Goal: Information Seeking & Learning: Learn about a topic

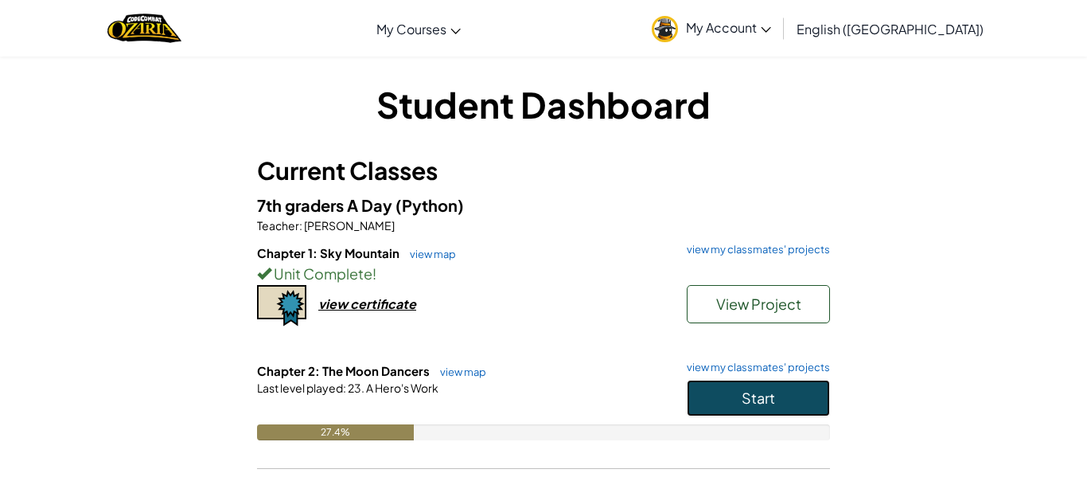
click at [773, 395] on span "Start" at bounding box center [758, 397] width 33 height 18
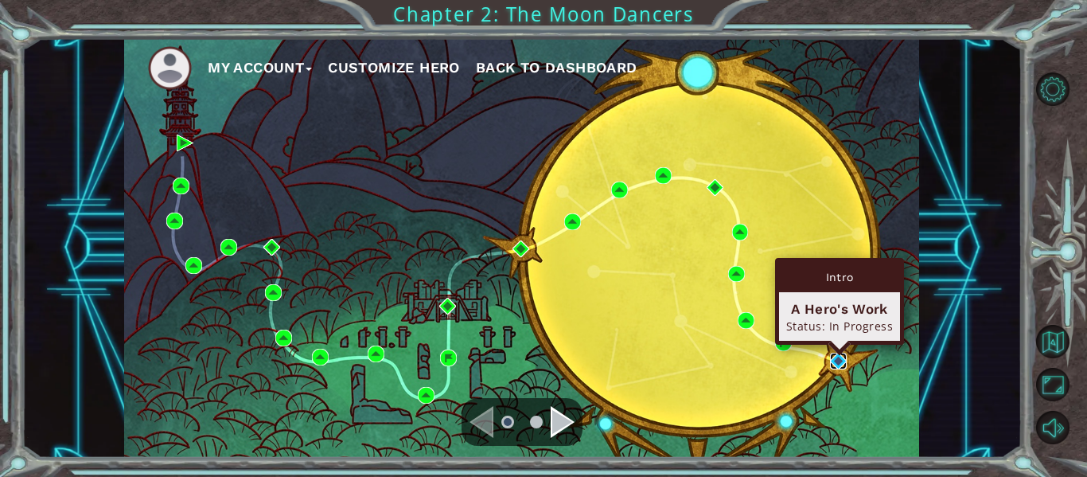
click at [844, 357] on img at bounding box center [838, 361] width 17 height 17
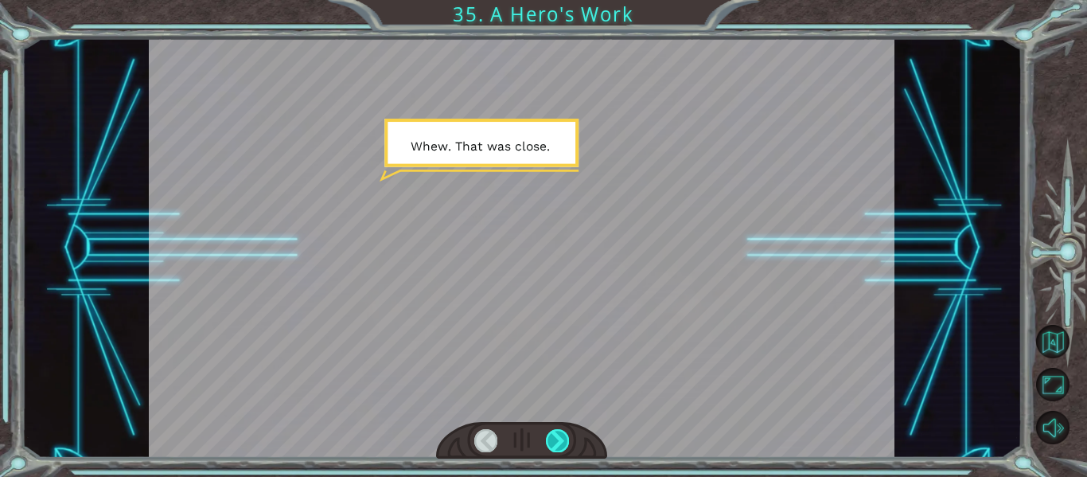
click at [560, 437] on div at bounding box center [557, 440] width 23 height 22
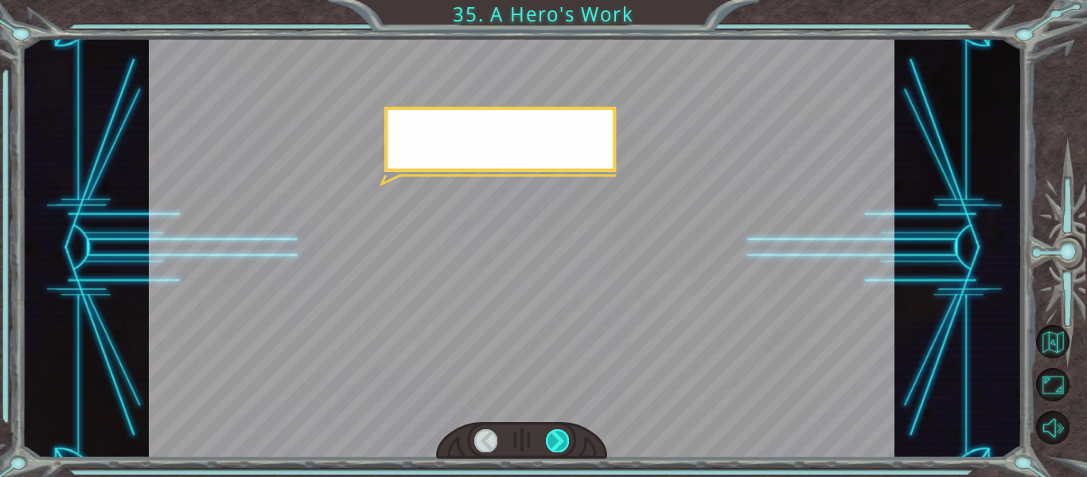
click at [560, 437] on div at bounding box center [557, 440] width 23 height 22
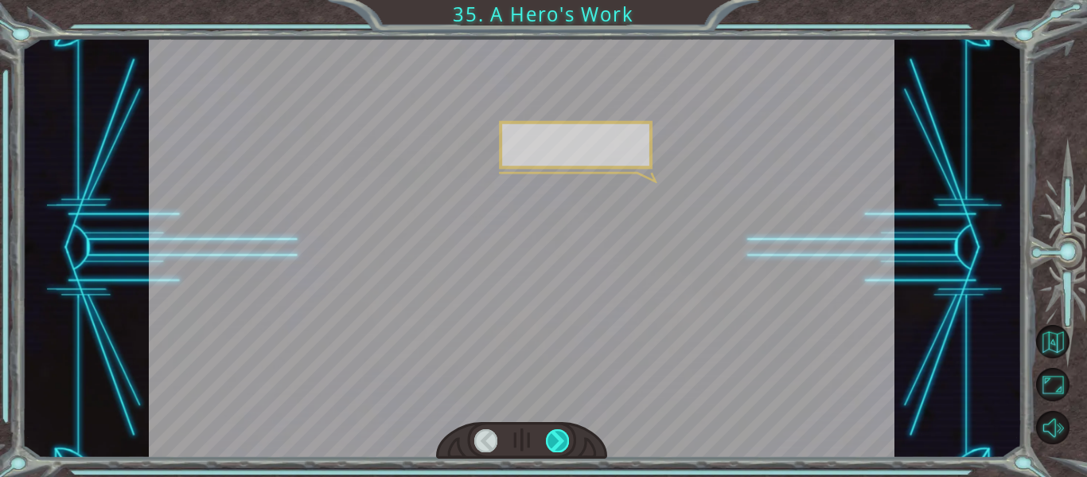
click at [560, 437] on div at bounding box center [557, 440] width 23 height 22
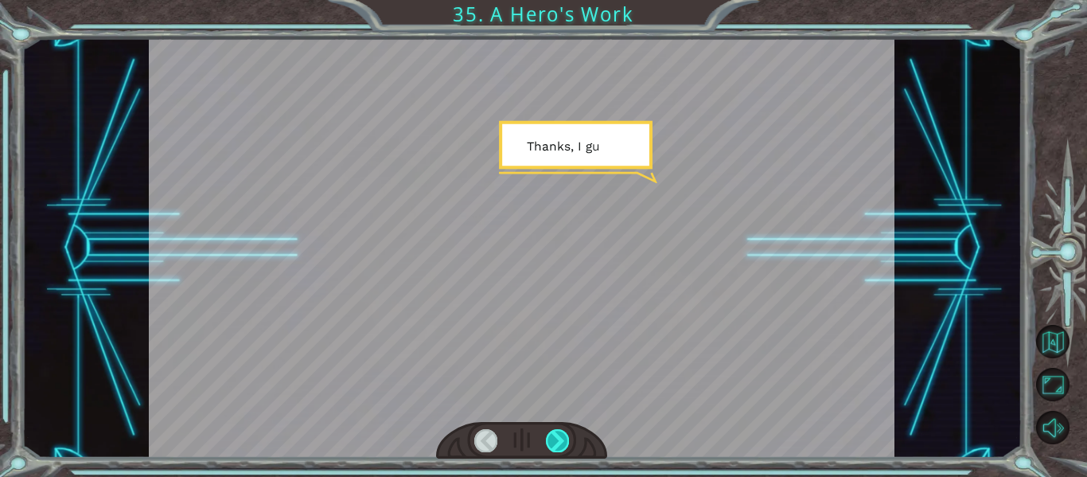
click at [560, 437] on div at bounding box center [557, 440] width 23 height 22
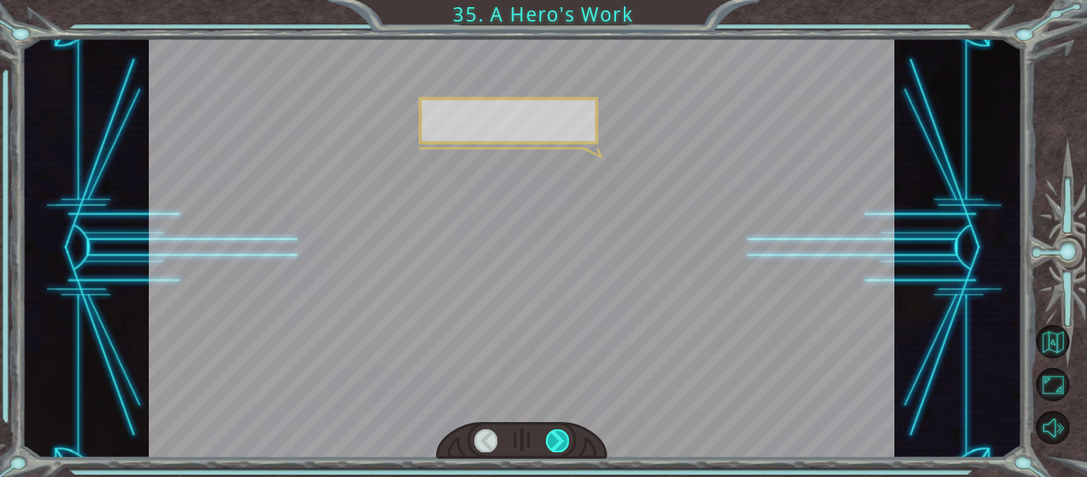
click at [560, 437] on div at bounding box center [557, 440] width 23 height 22
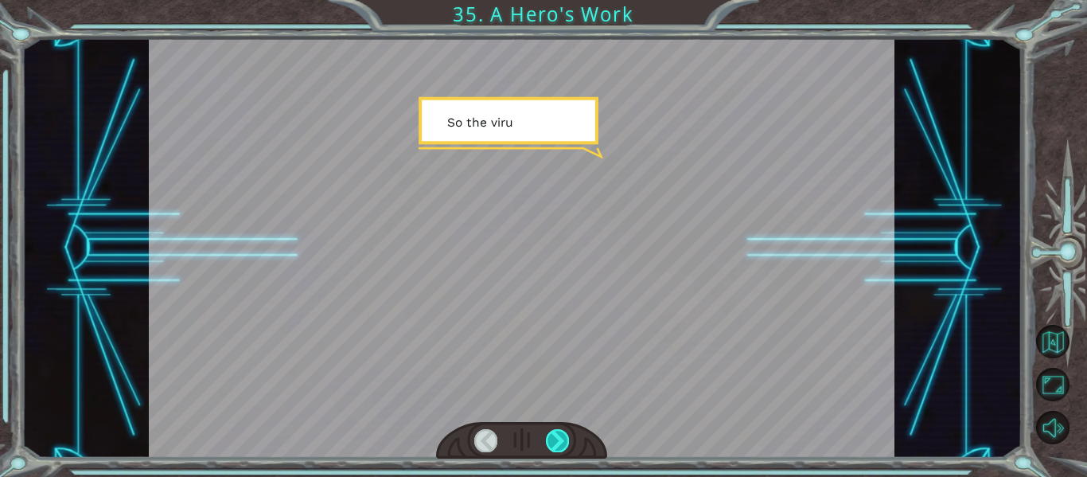
click at [560, 437] on div at bounding box center [557, 440] width 23 height 22
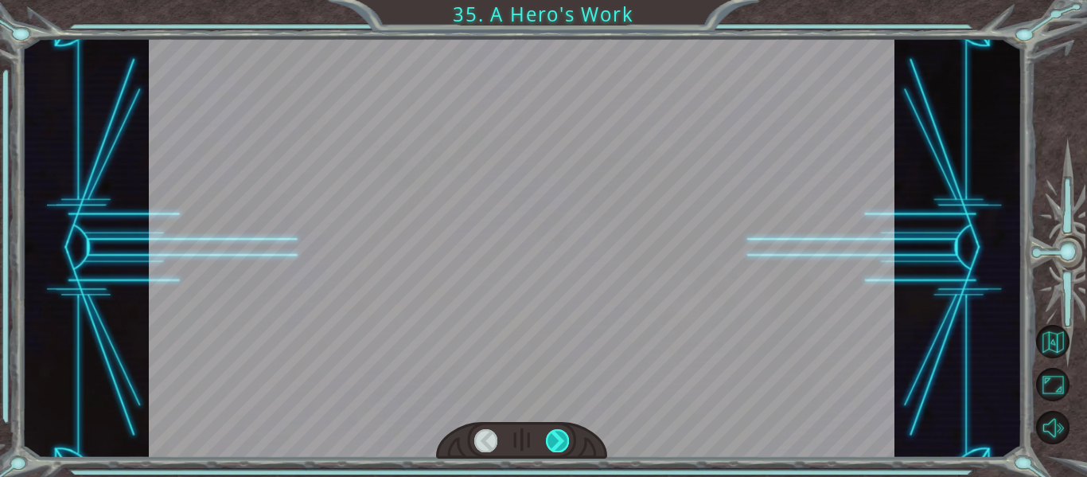
click at [560, 437] on div at bounding box center [557, 440] width 23 height 22
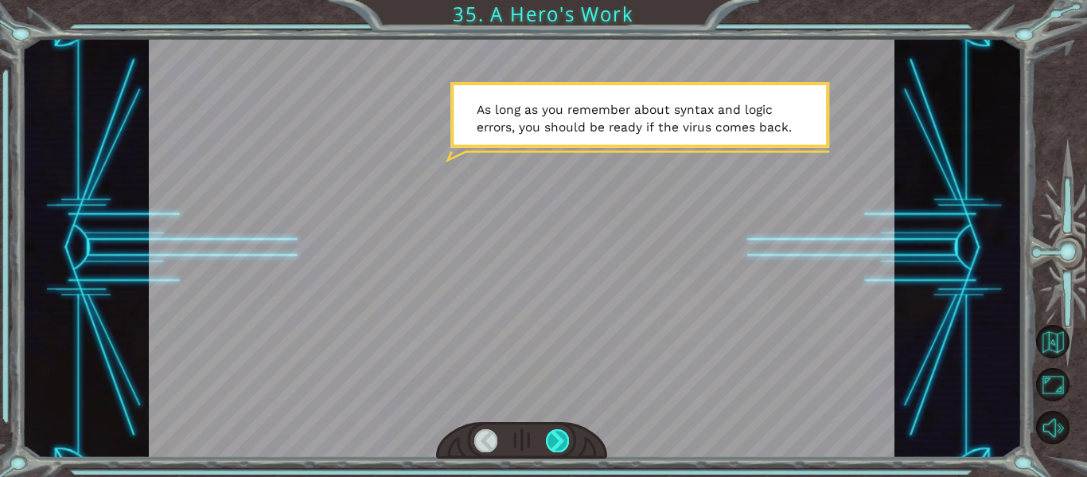
click at [564, 446] on div at bounding box center [557, 440] width 23 height 22
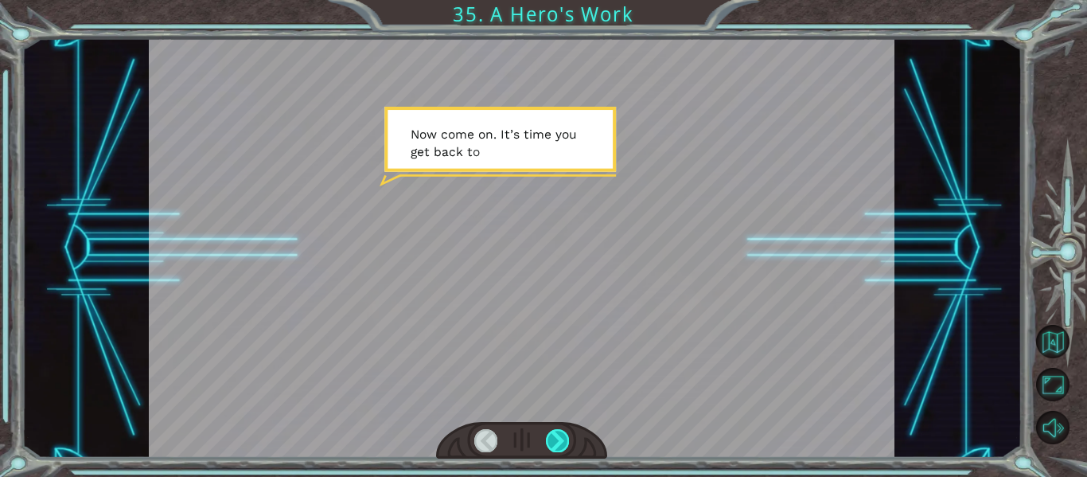
click at [564, 446] on div at bounding box center [557, 440] width 23 height 22
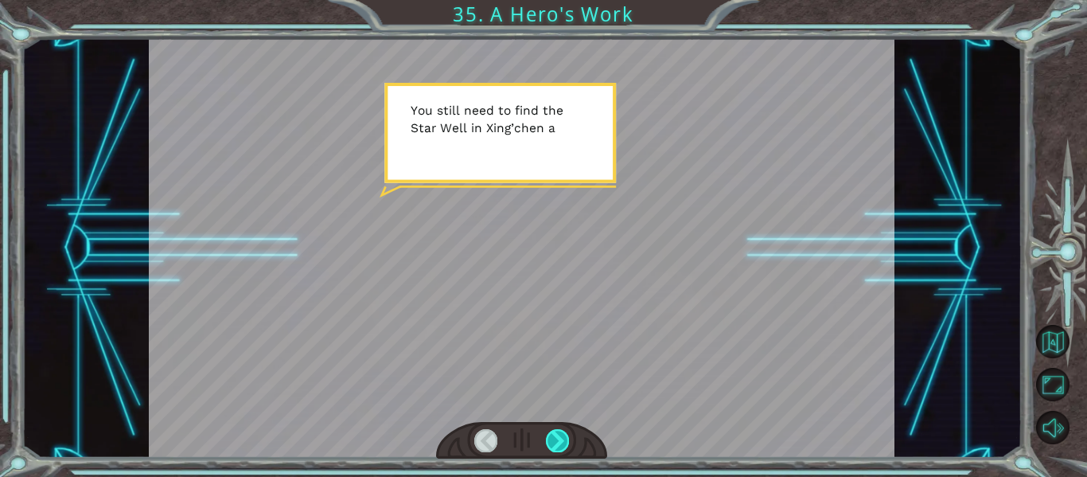
click at [564, 446] on div at bounding box center [557, 440] width 23 height 22
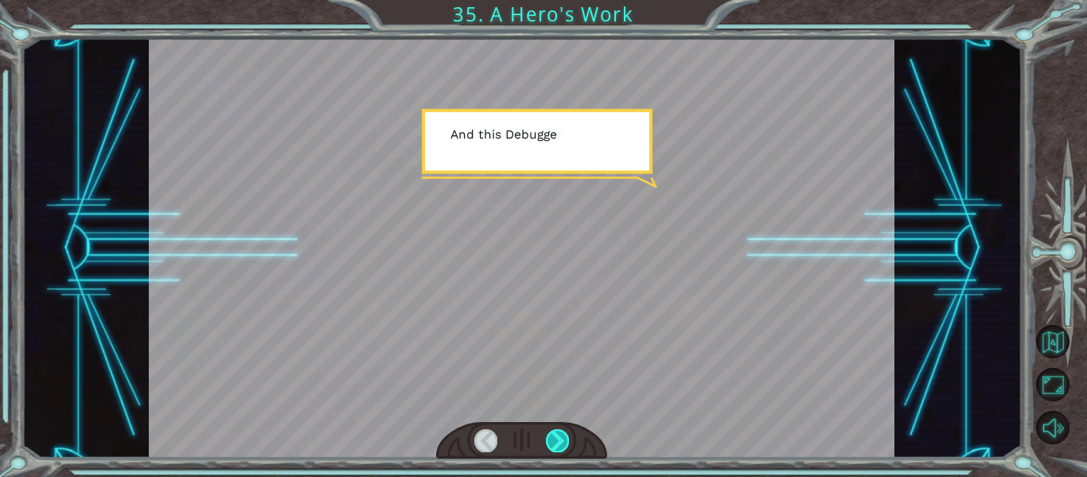
click at [564, 446] on div at bounding box center [557, 440] width 23 height 22
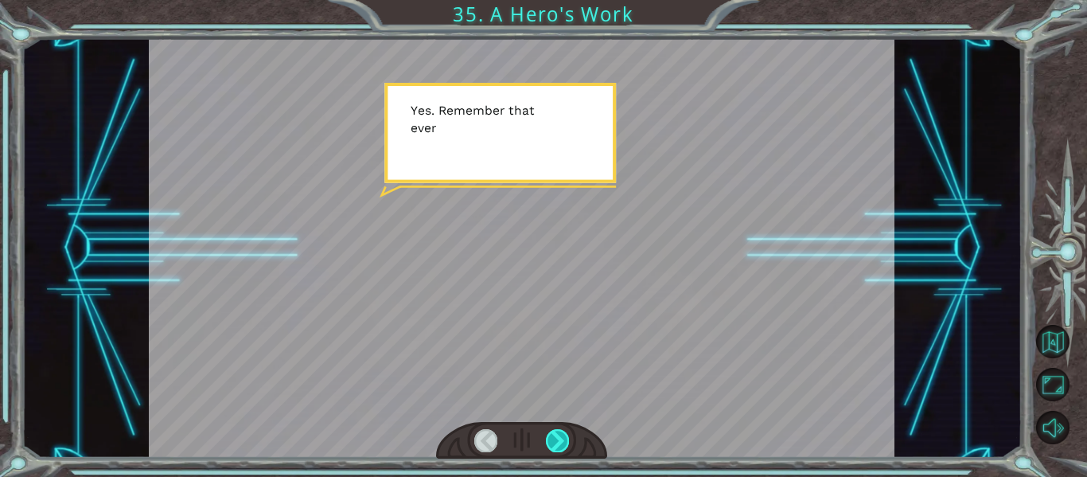
click at [564, 446] on div at bounding box center [557, 440] width 23 height 22
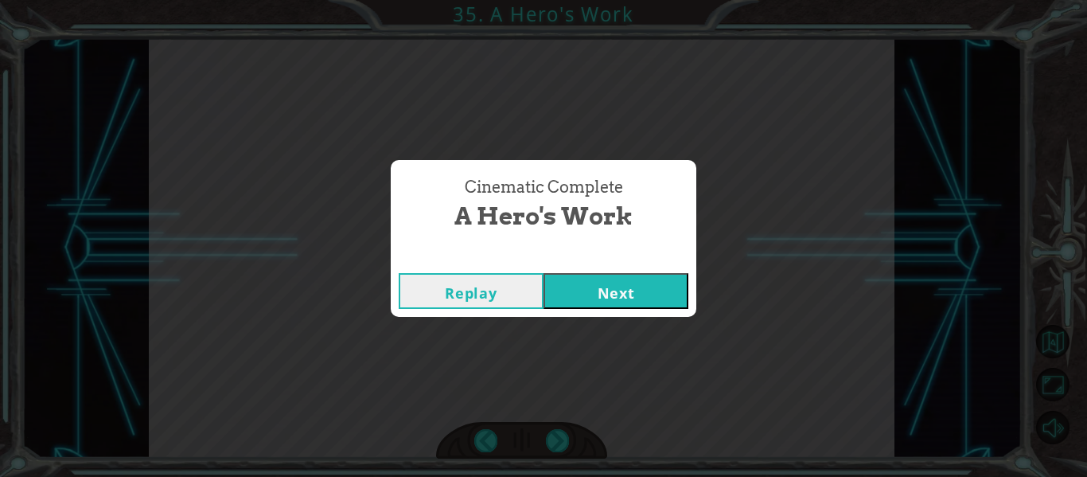
click at [612, 267] on div "Replay Next" at bounding box center [544, 291] width 306 height 52
click at [616, 277] on button "Next" at bounding box center [616, 291] width 145 height 36
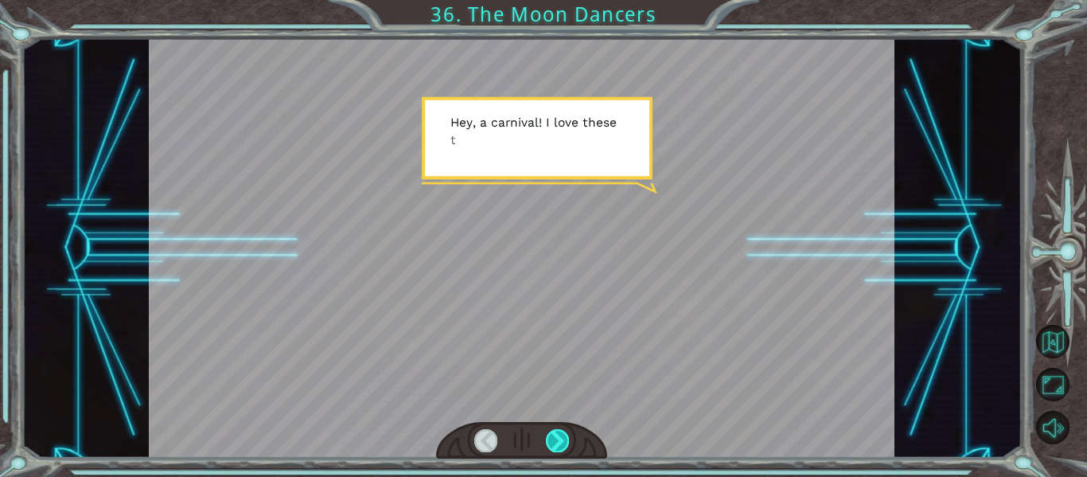
click at [559, 433] on div at bounding box center [557, 440] width 23 height 22
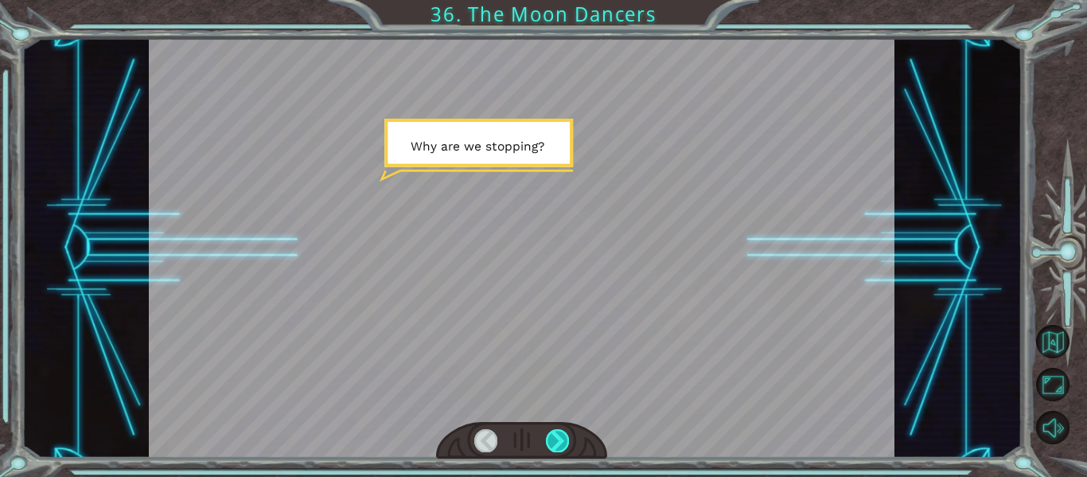
click at [559, 433] on div at bounding box center [557, 440] width 23 height 22
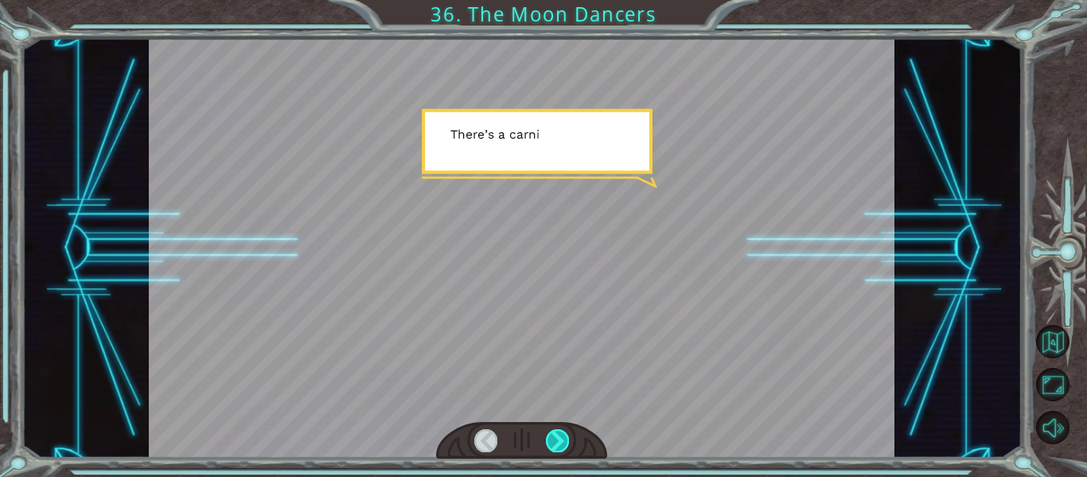
click at [559, 433] on div at bounding box center [557, 440] width 23 height 22
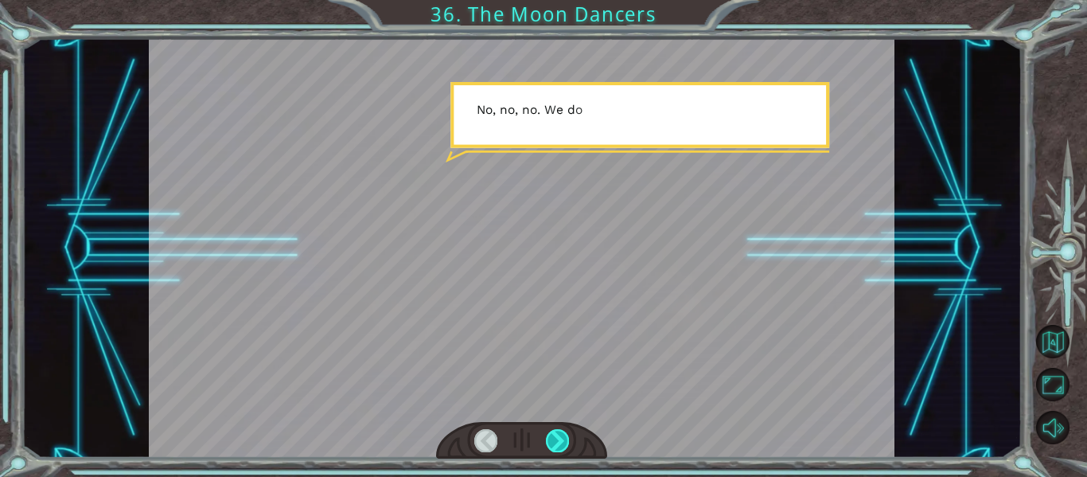
click at [559, 433] on div at bounding box center [557, 440] width 23 height 22
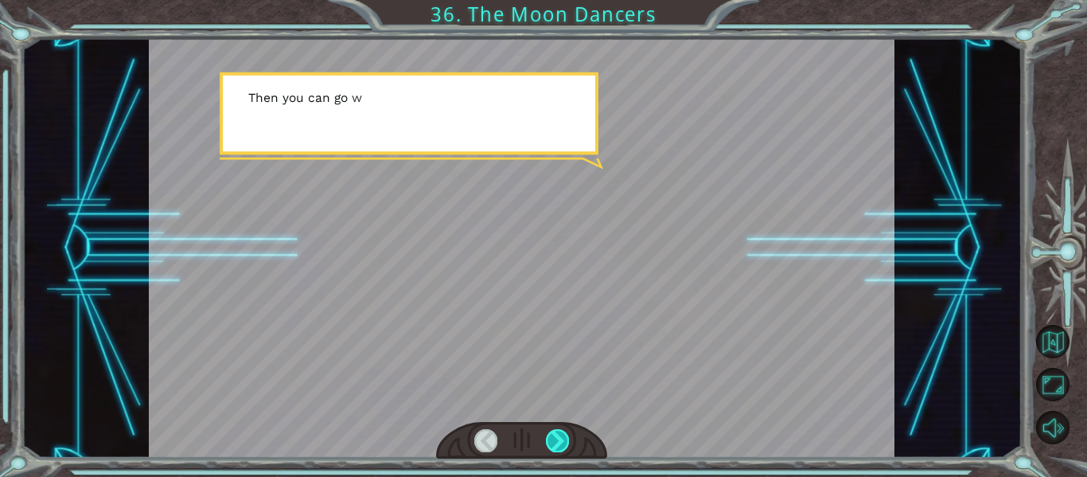
click at [559, 433] on div at bounding box center [557, 440] width 23 height 22
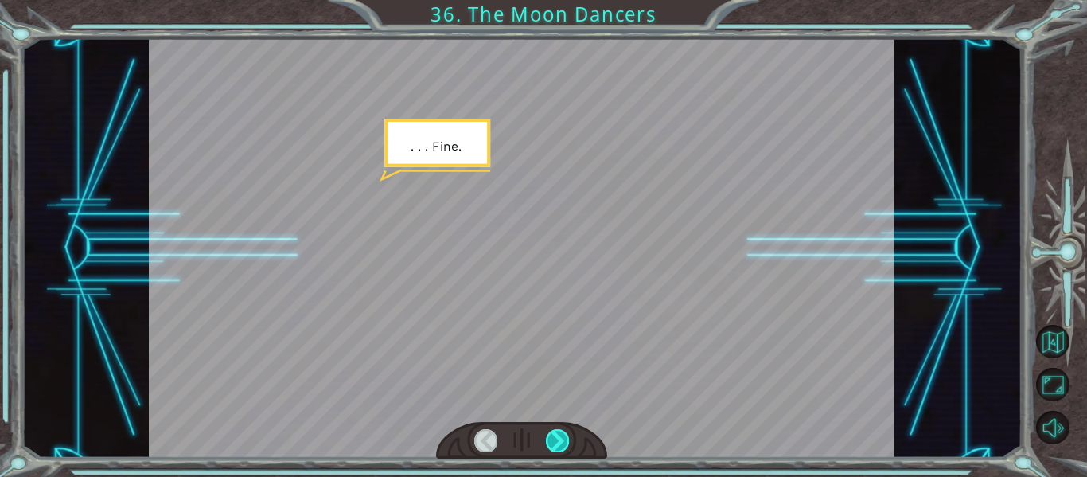
click at [559, 433] on div at bounding box center [557, 440] width 23 height 22
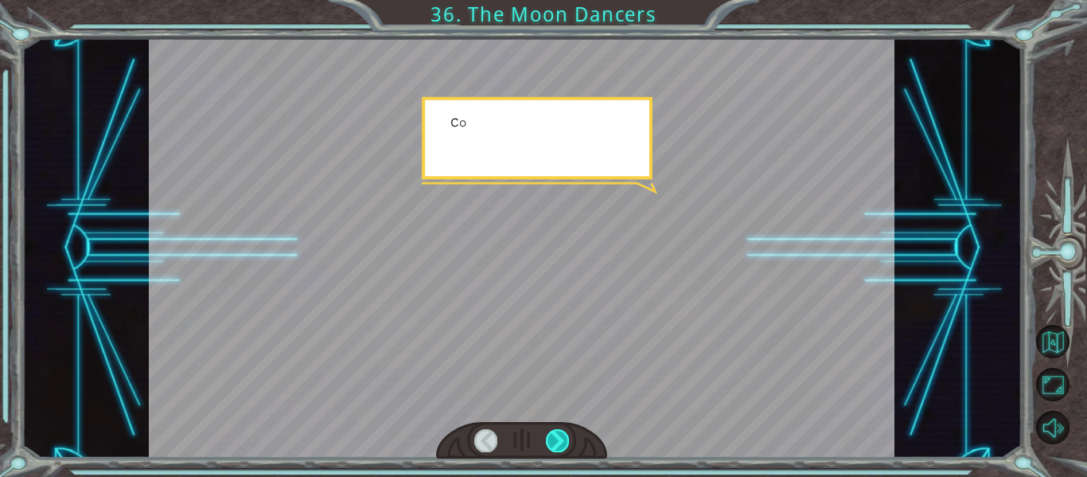
click at [559, 433] on div at bounding box center [557, 440] width 23 height 22
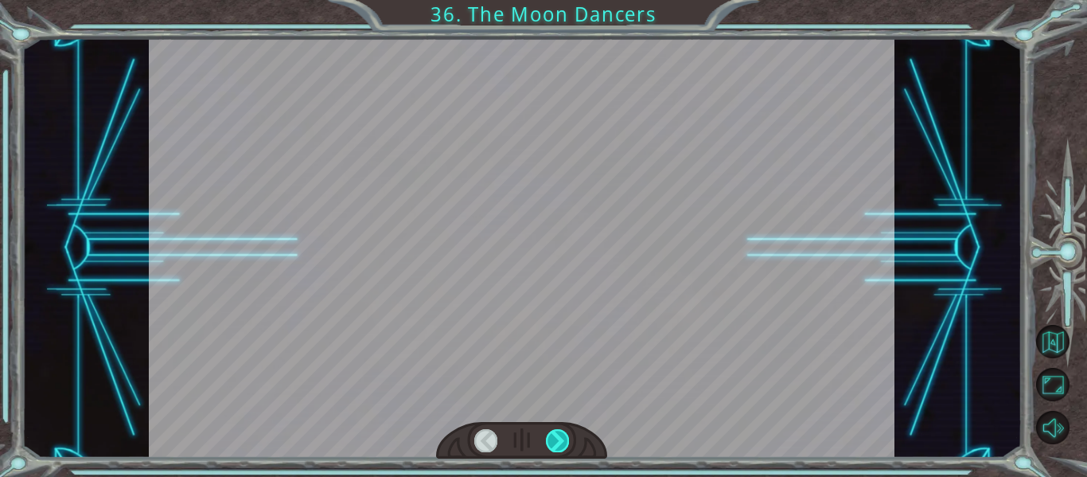
click at [559, 433] on div at bounding box center [557, 440] width 23 height 22
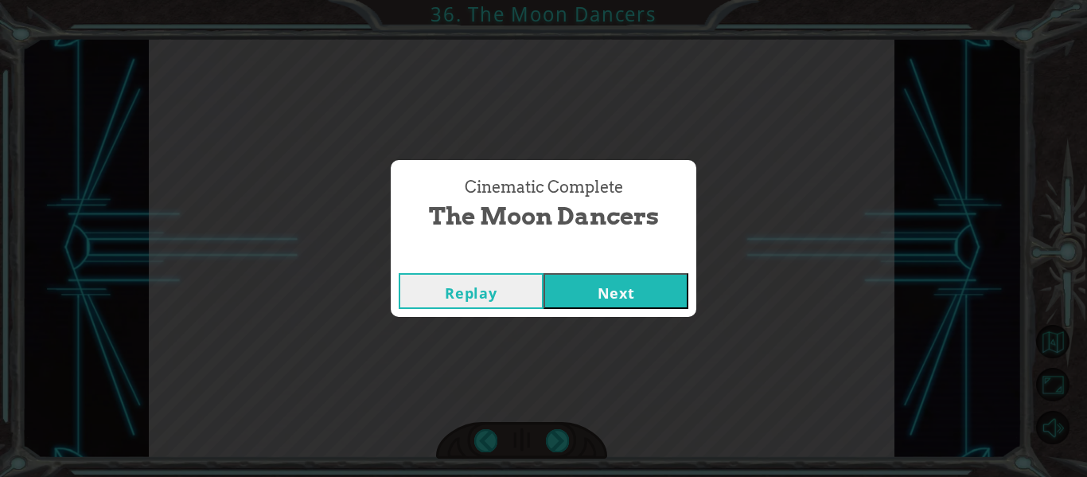
click at [610, 296] on button "Next" at bounding box center [616, 291] width 145 height 36
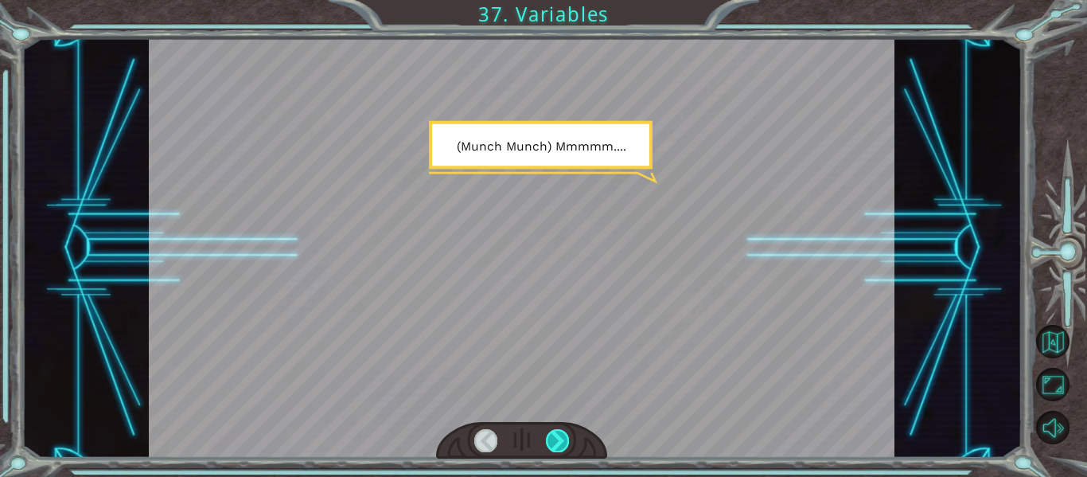
click at [561, 433] on div at bounding box center [557, 440] width 23 height 22
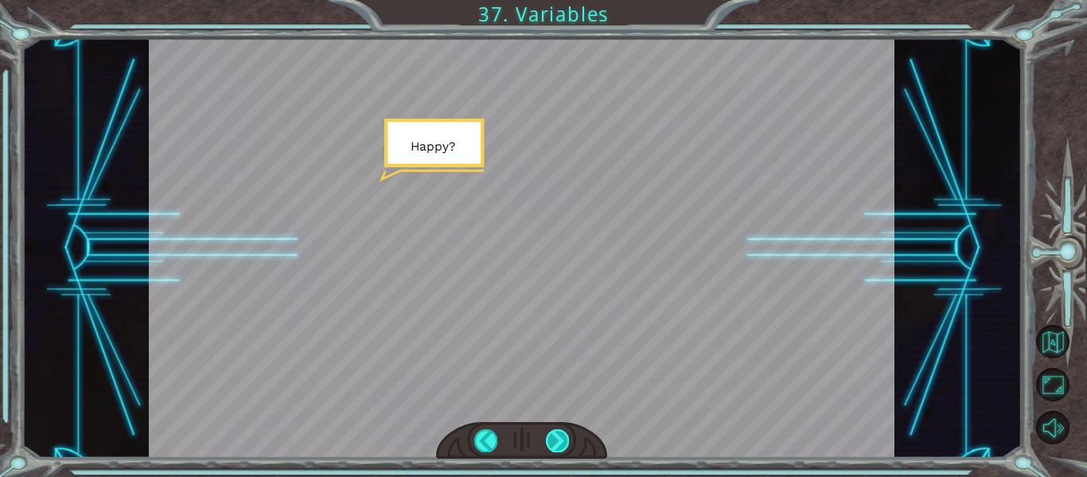
click at [561, 433] on div at bounding box center [557, 440] width 23 height 22
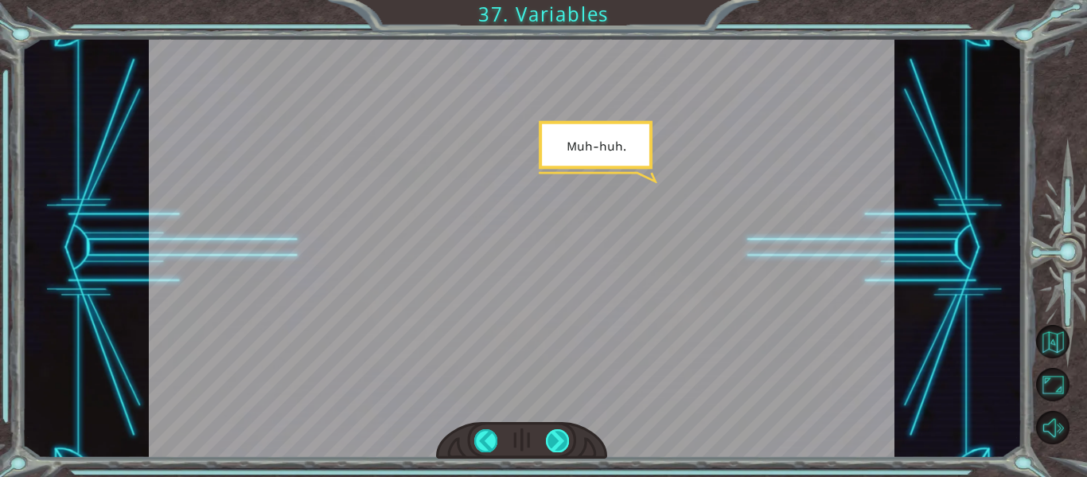
click at [561, 433] on div at bounding box center [557, 440] width 23 height 22
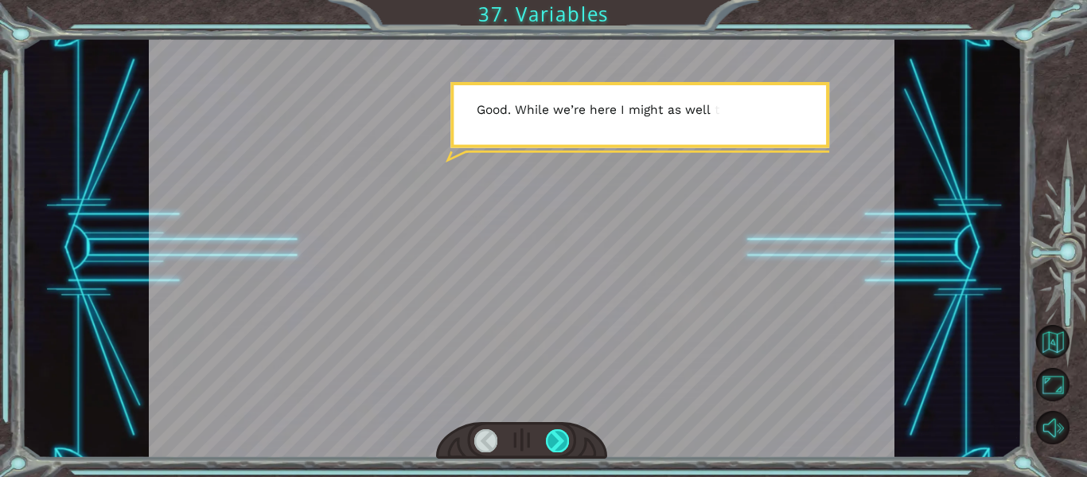
click at [561, 433] on div at bounding box center [557, 440] width 23 height 22
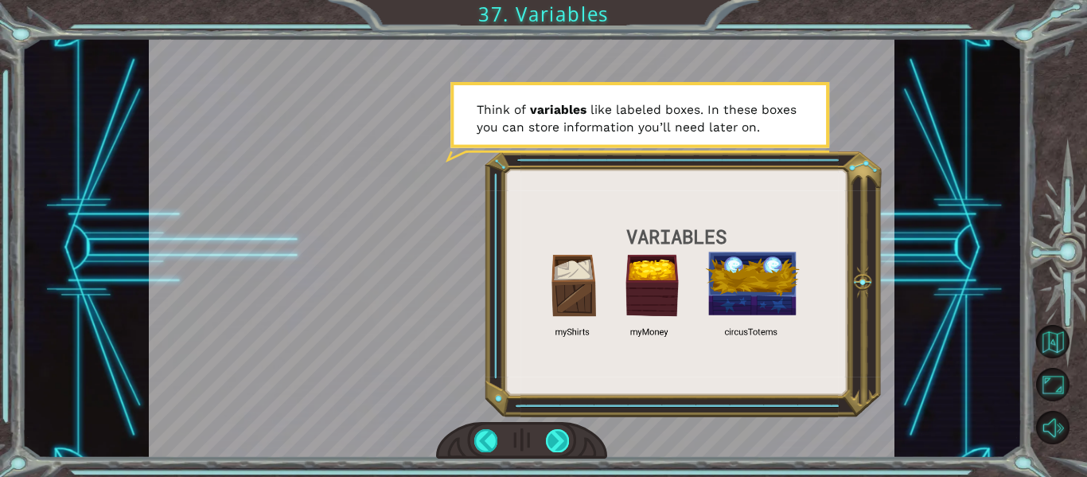
click at [567, 439] on div at bounding box center [557, 440] width 23 height 22
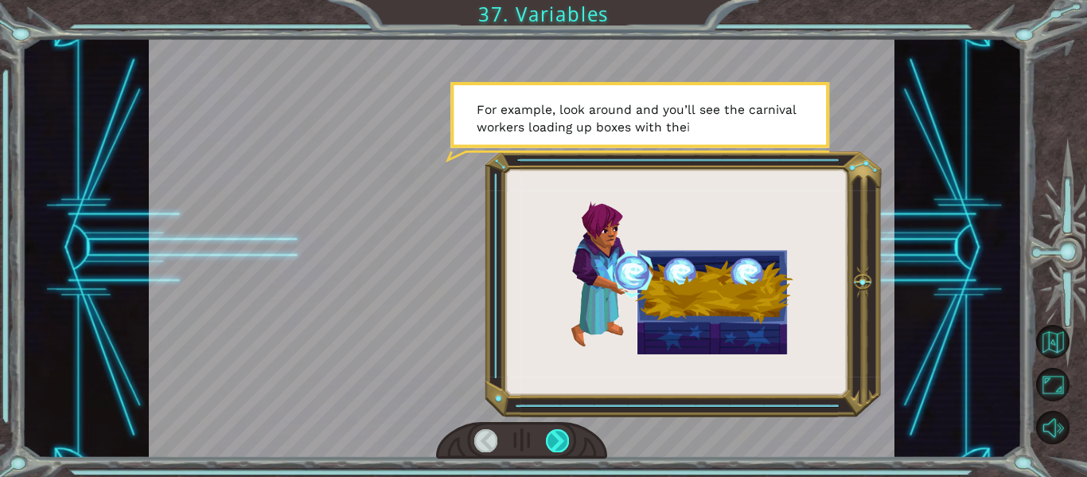
click at [566, 439] on div at bounding box center [557, 440] width 23 height 22
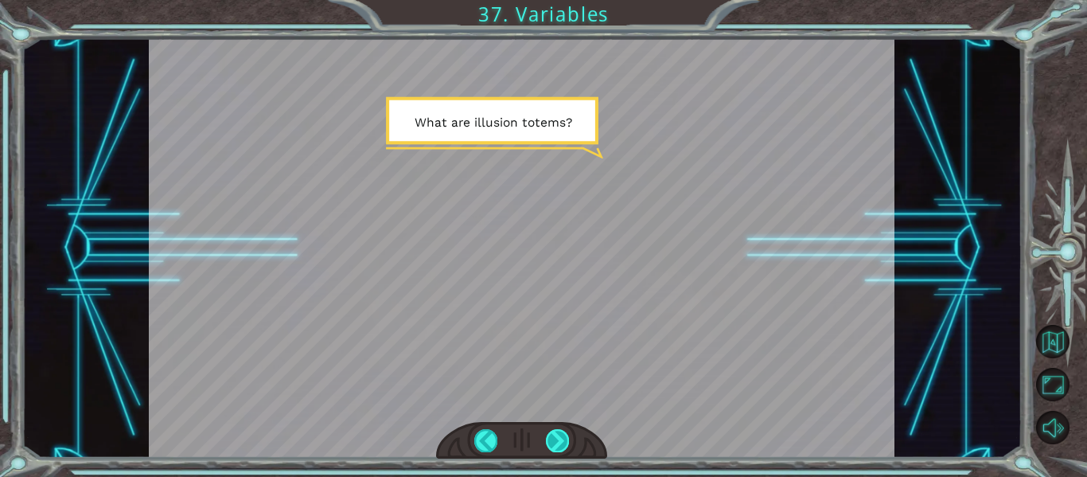
click at [566, 435] on div at bounding box center [557, 440] width 23 height 22
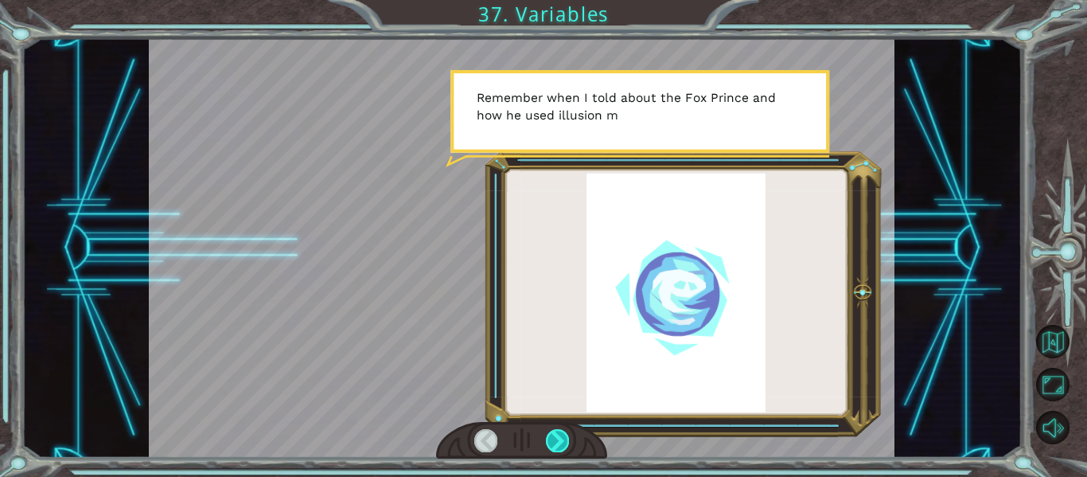
click at [564, 435] on div at bounding box center [557, 440] width 23 height 22
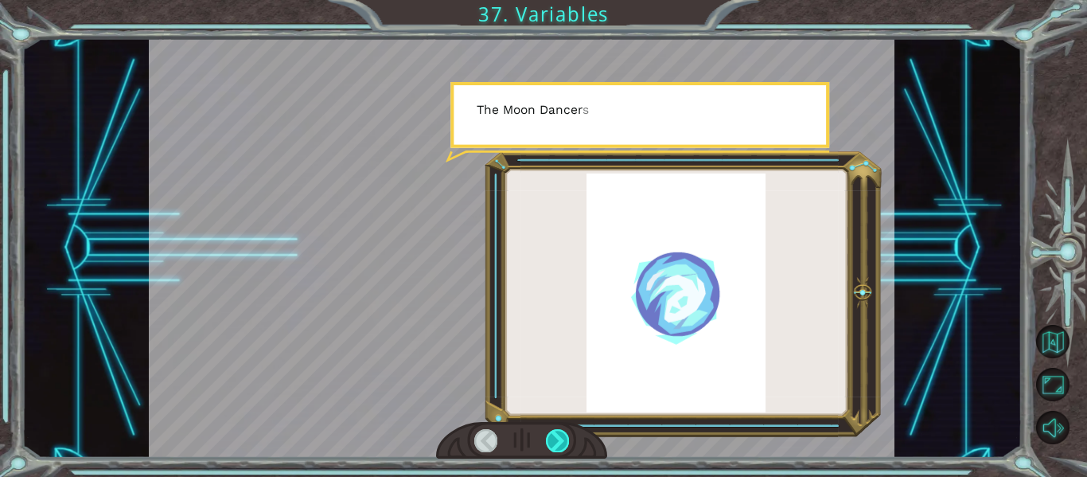
click at [564, 435] on div at bounding box center [557, 440] width 23 height 22
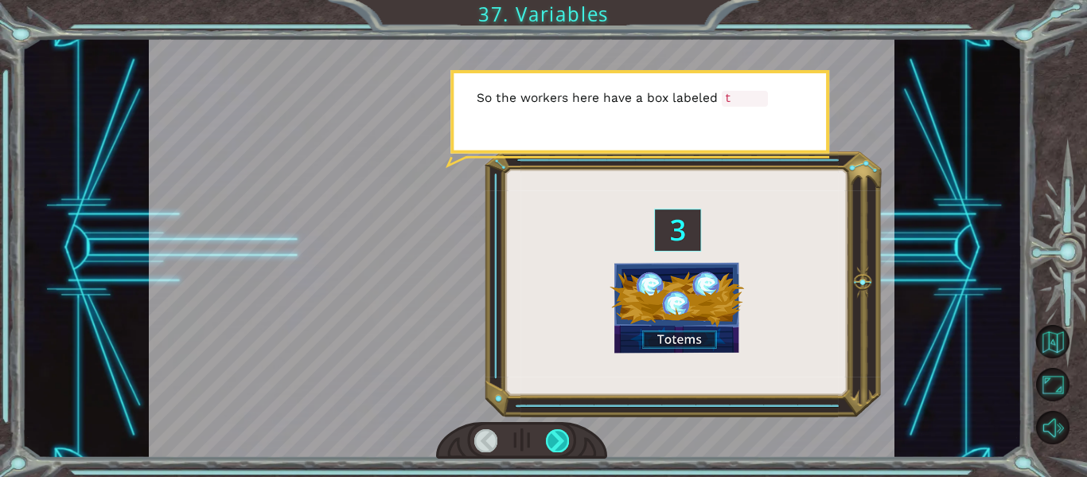
click at [564, 435] on div at bounding box center [557, 440] width 23 height 22
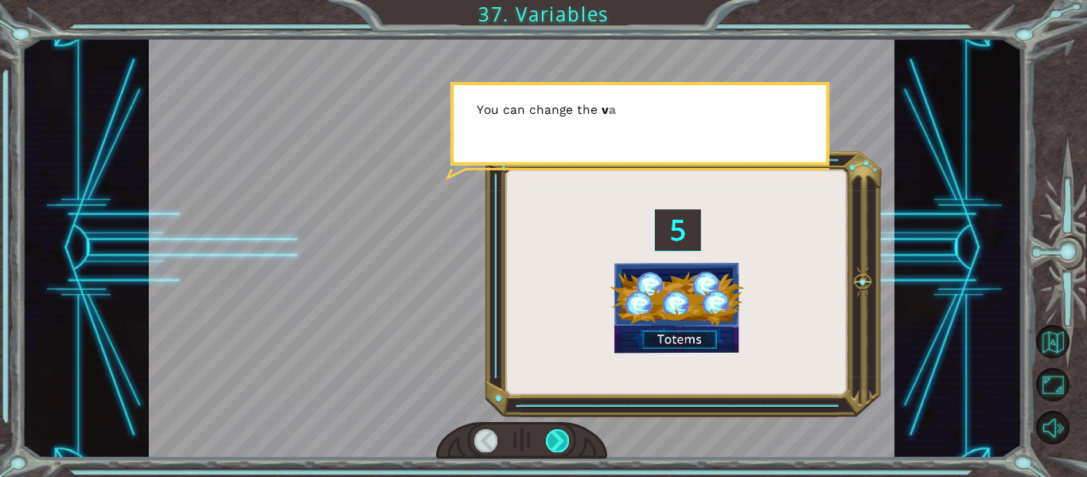
click at [564, 435] on div at bounding box center [557, 440] width 23 height 22
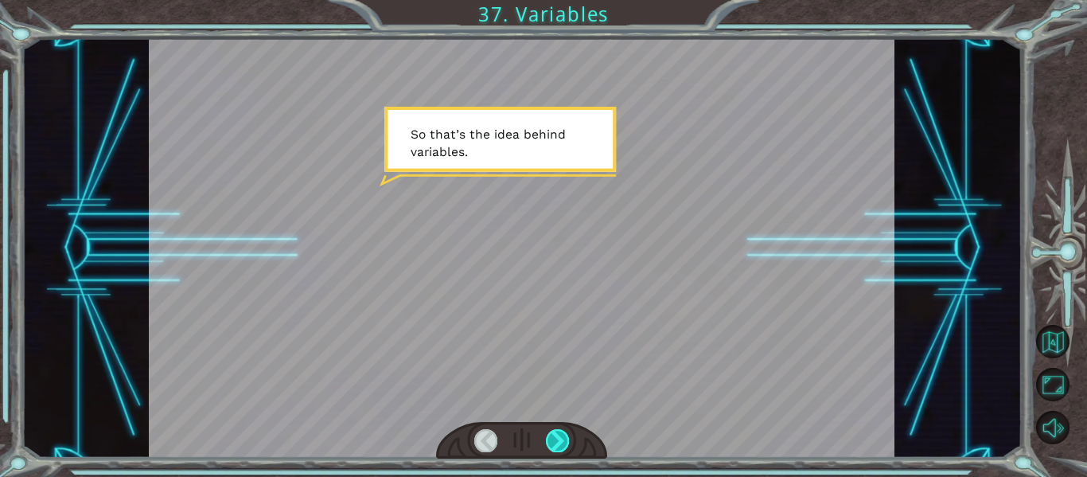
click at [563, 435] on div at bounding box center [557, 440] width 23 height 22
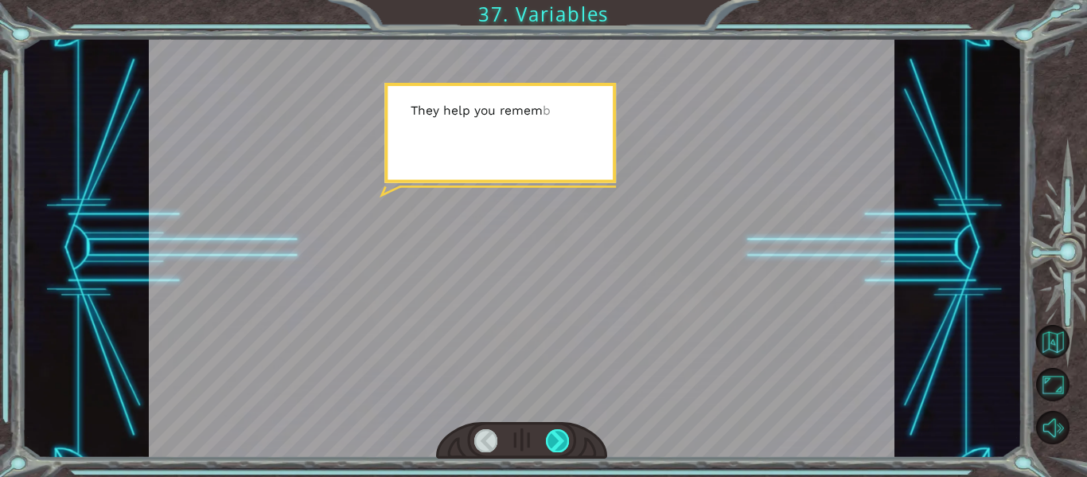
click at [563, 435] on div at bounding box center [557, 440] width 23 height 22
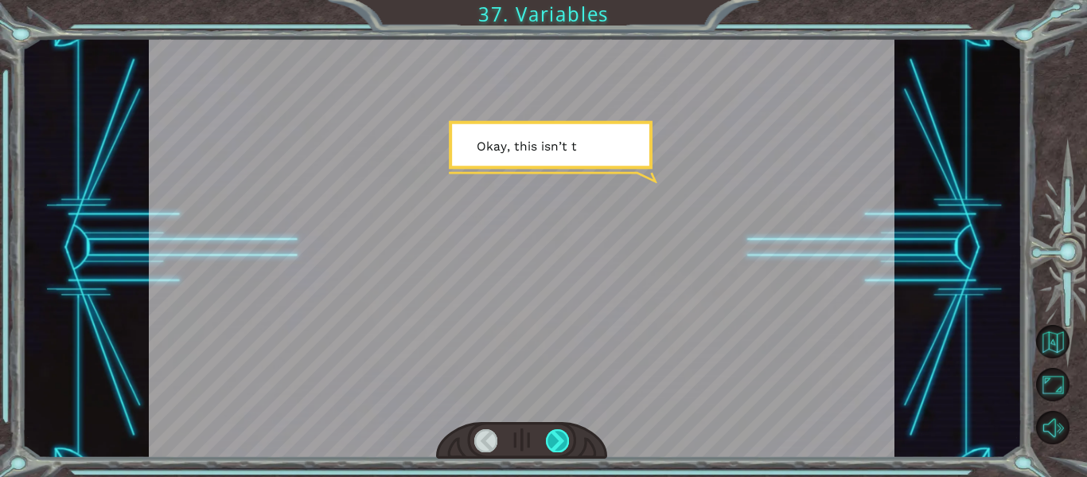
click at [563, 435] on div at bounding box center [557, 440] width 23 height 22
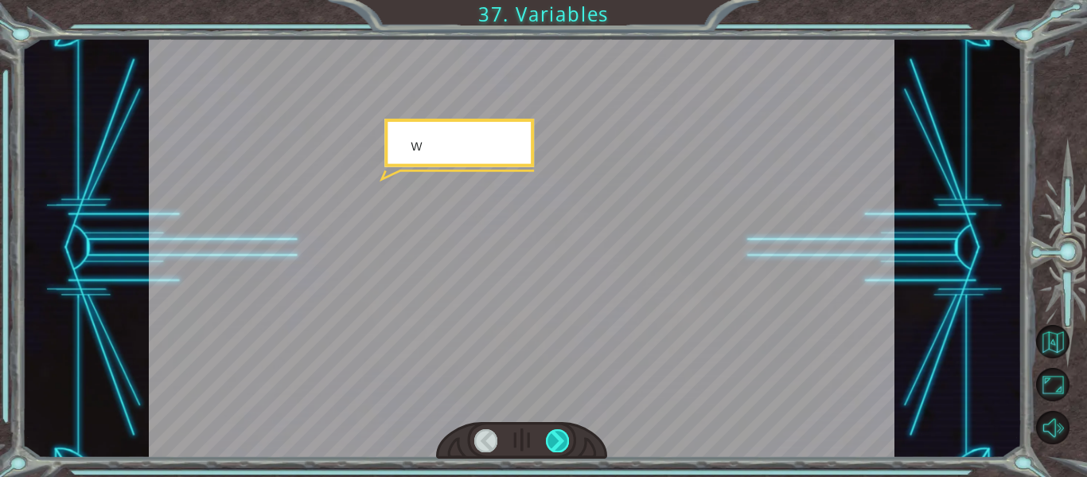
click at [563, 435] on div at bounding box center [557, 440] width 23 height 22
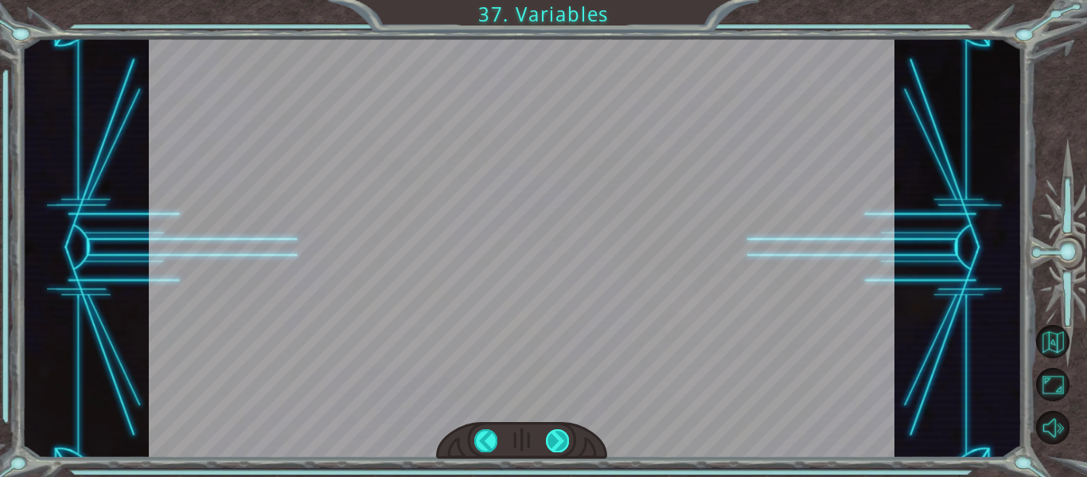
click at [563, 435] on div at bounding box center [557, 440] width 23 height 22
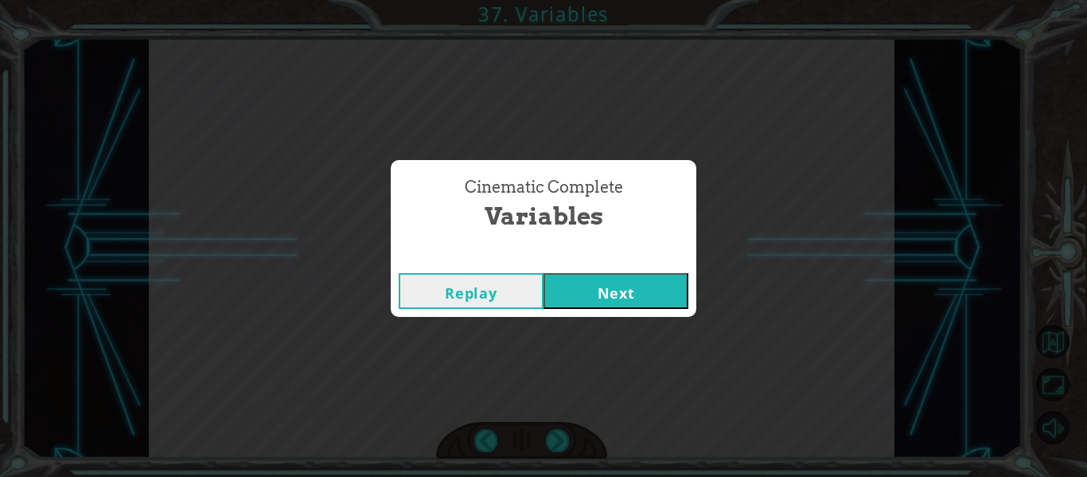
click at [643, 286] on button "Next" at bounding box center [616, 291] width 145 height 36
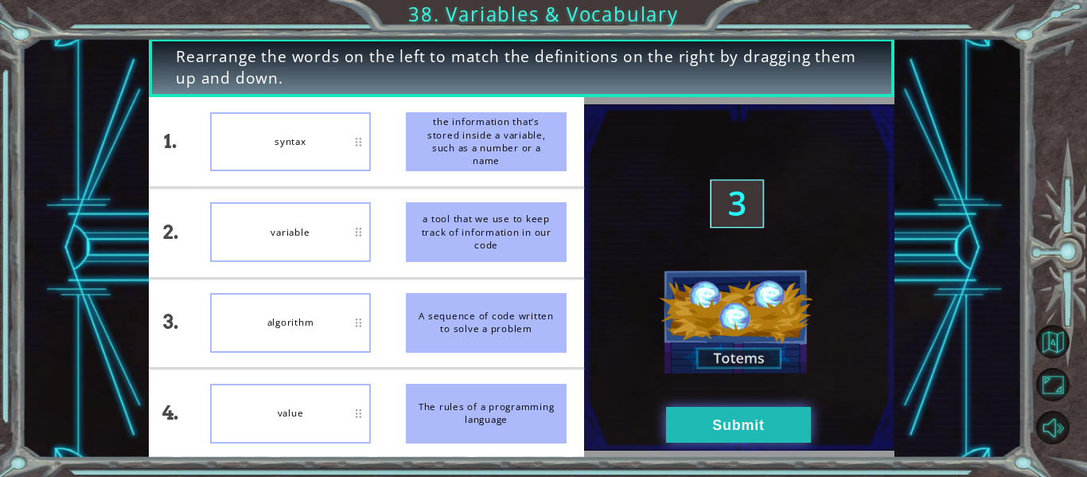
click at [779, 438] on button "Submit" at bounding box center [738, 425] width 145 height 36
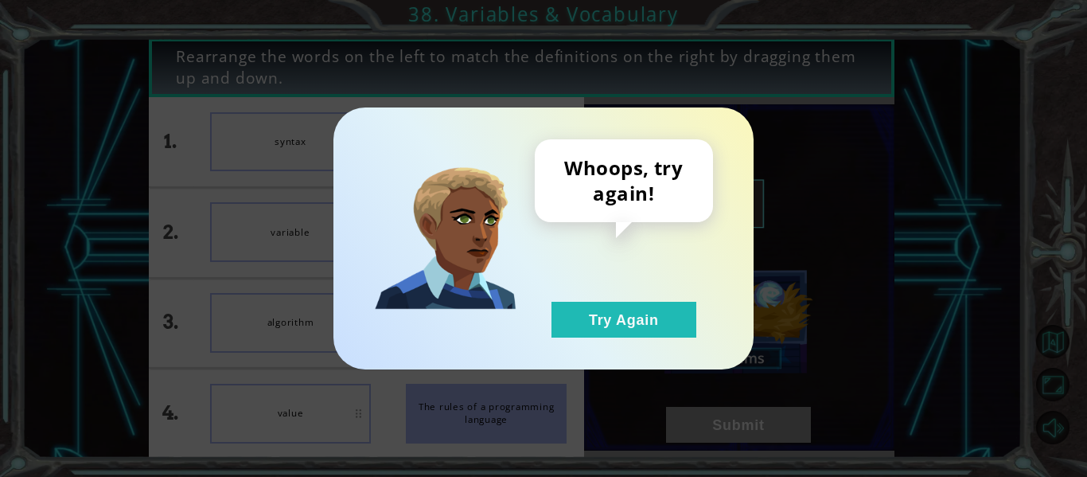
click at [625, 346] on div "Whoops, try again! Try Again" at bounding box center [543, 238] width 420 height 262
click at [591, 320] on button "Try Again" at bounding box center [623, 320] width 145 height 36
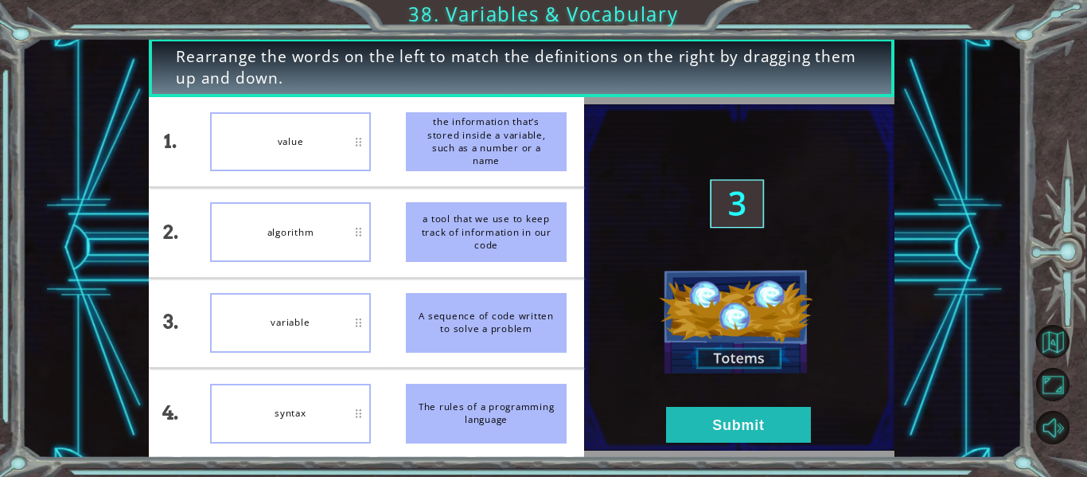
click at [662, 438] on img at bounding box center [739, 277] width 310 height 346
click at [756, 425] on button "Submit" at bounding box center [738, 425] width 145 height 36
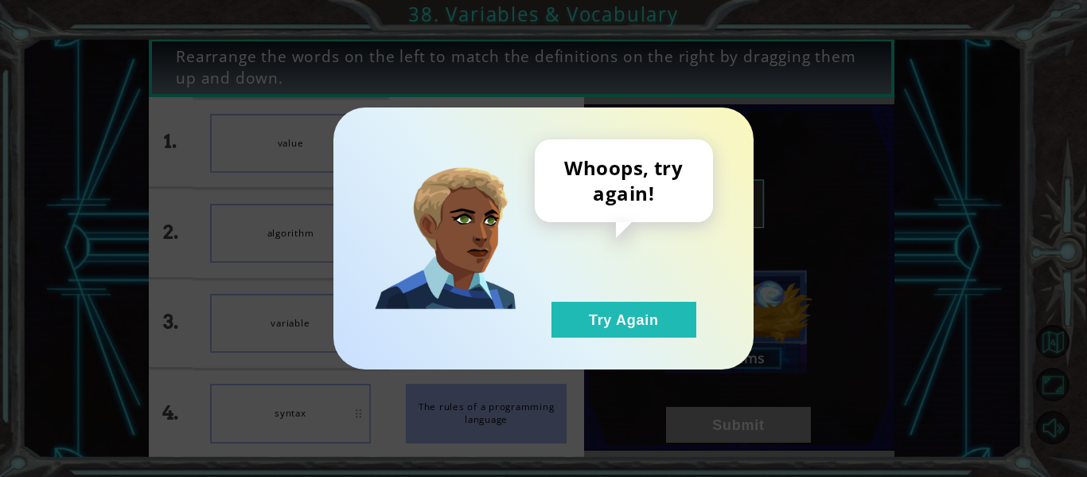
click at [585, 344] on div "Whoops, try again! Try Again" at bounding box center [543, 238] width 420 height 262
click at [584, 341] on div "Whoops, try again! Try Again" at bounding box center [543, 238] width 420 height 262
click at [568, 333] on button "Try Again" at bounding box center [623, 320] width 145 height 36
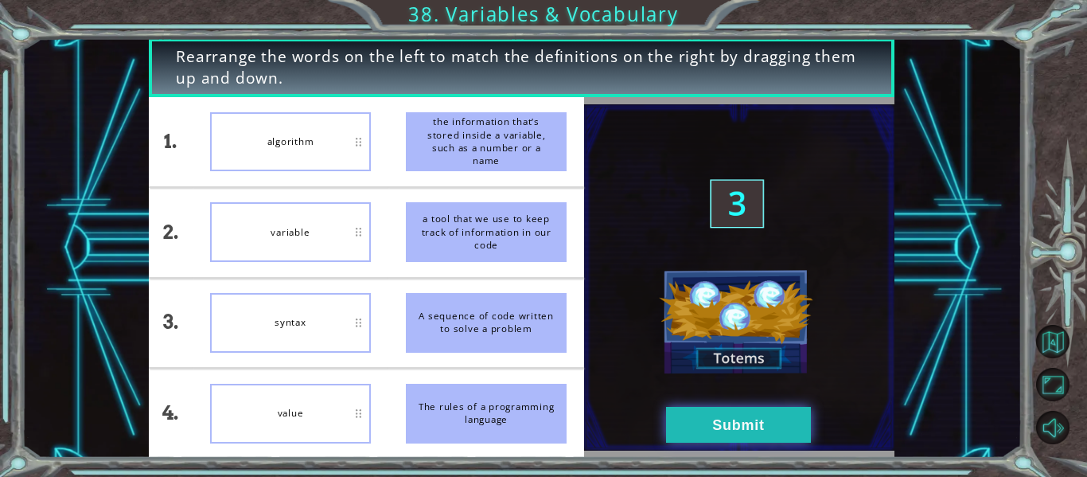
click at [735, 415] on button "Submit" at bounding box center [738, 425] width 145 height 36
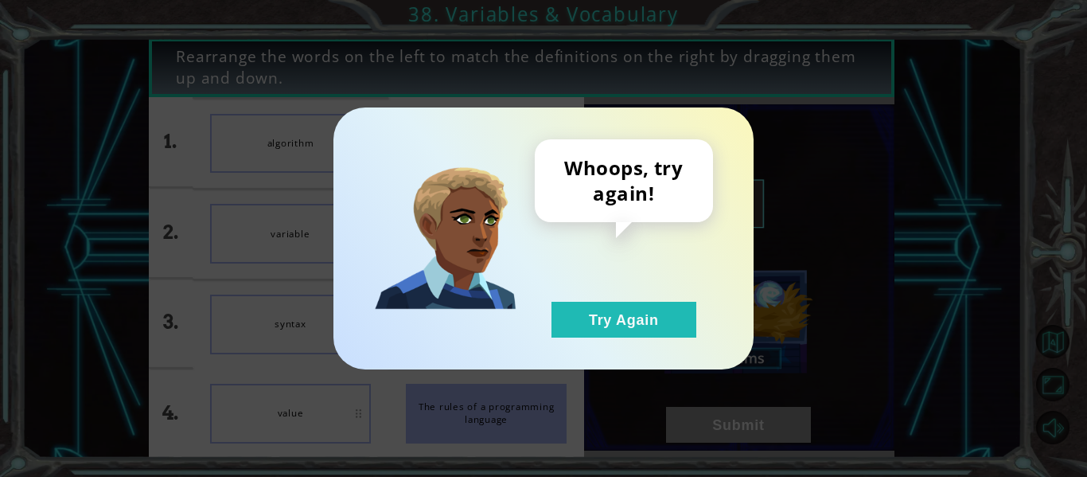
click at [667, 298] on div "Whoops, try again! Try Again" at bounding box center [624, 238] width 178 height 198
click at [669, 313] on button "Try Again" at bounding box center [623, 320] width 145 height 36
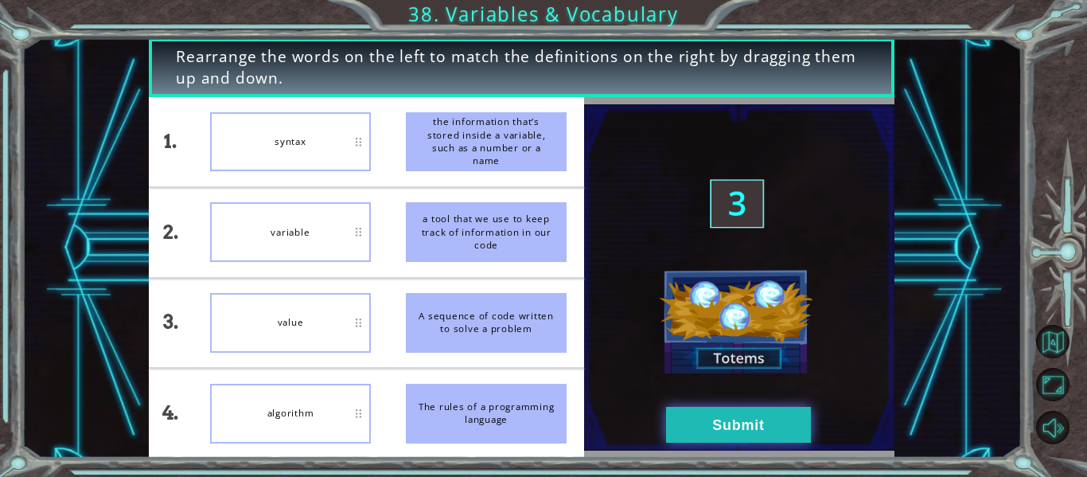
click at [715, 427] on button "Submit" at bounding box center [738, 425] width 145 height 36
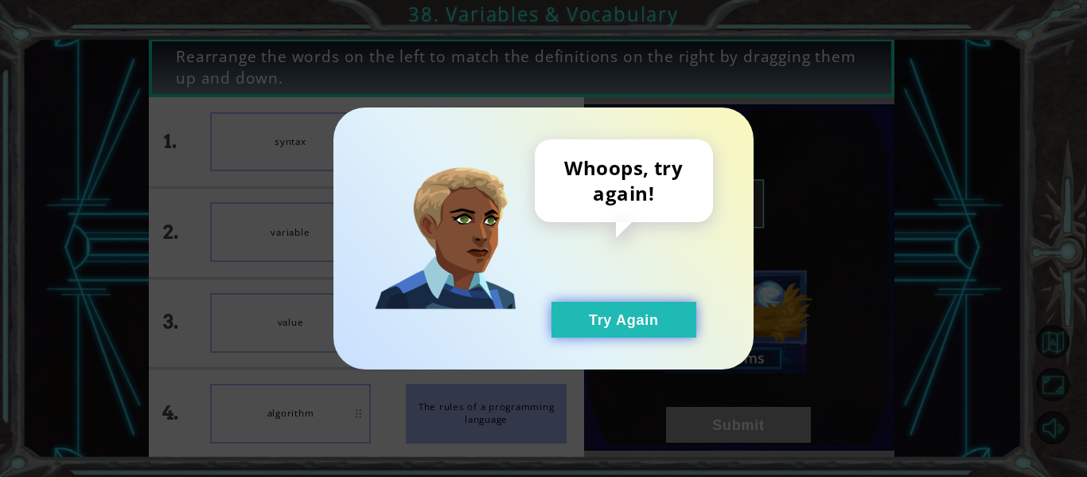
click at [583, 303] on button "Try Again" at bounding box center [623, 320] width 145 height 36
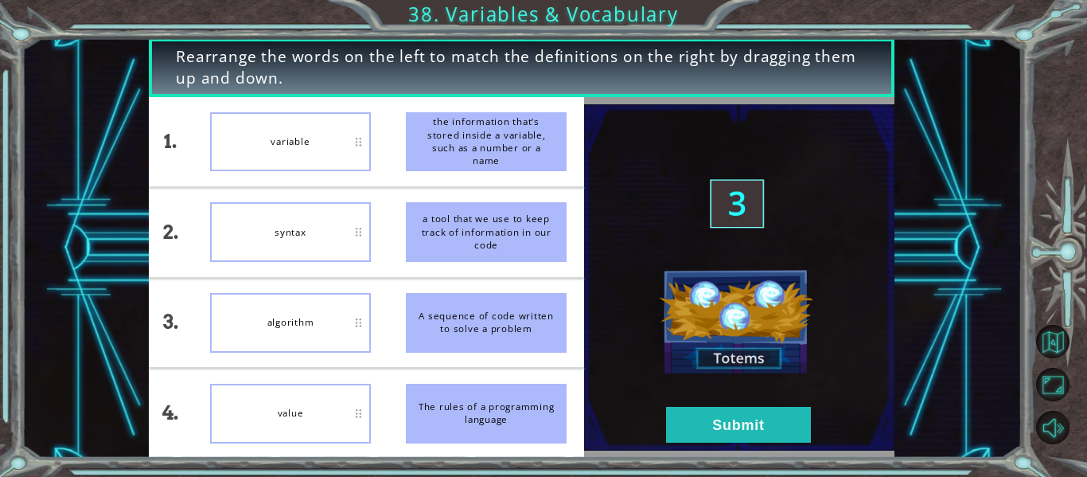
click at [273, 247] on div "syntax" at bounding box center [290, 232] width 161 height 60
click at [730, 411] on button "Submit" at bounding box center [738, 425] width 145 height 36
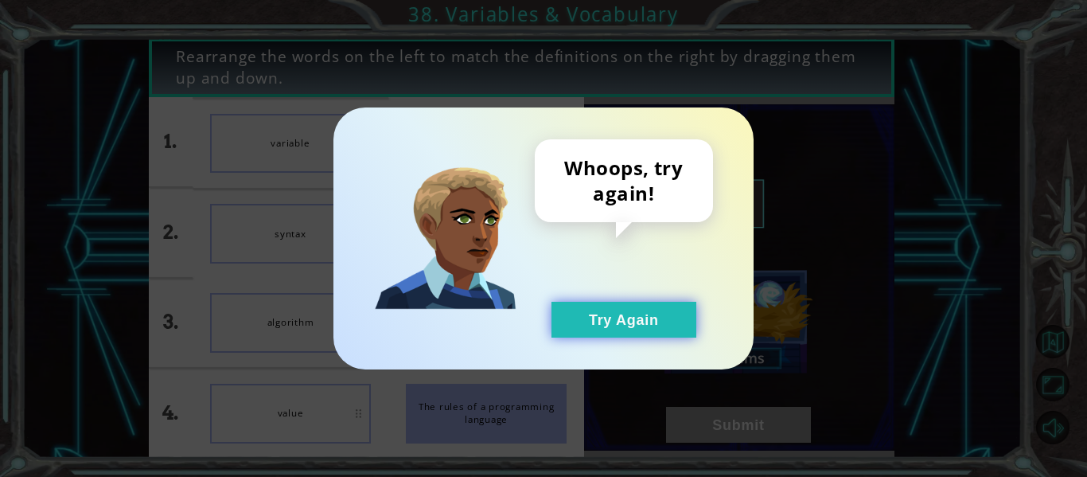
click at [661, 309] on button "Try Again" at bounding box center [623, 320] width 145 height 36
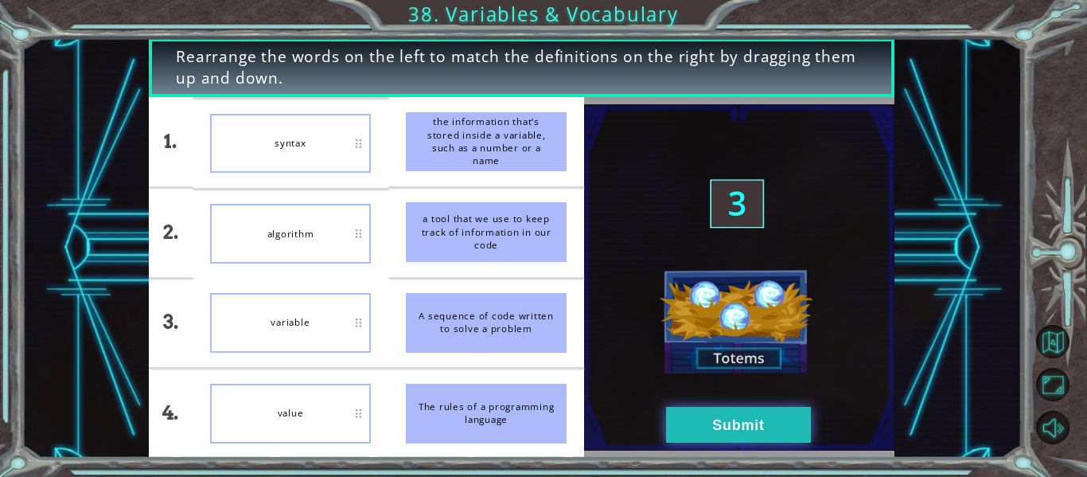
click at [728, 431] on button "Submit" at bounding box center [738, 425] width 145 height 36
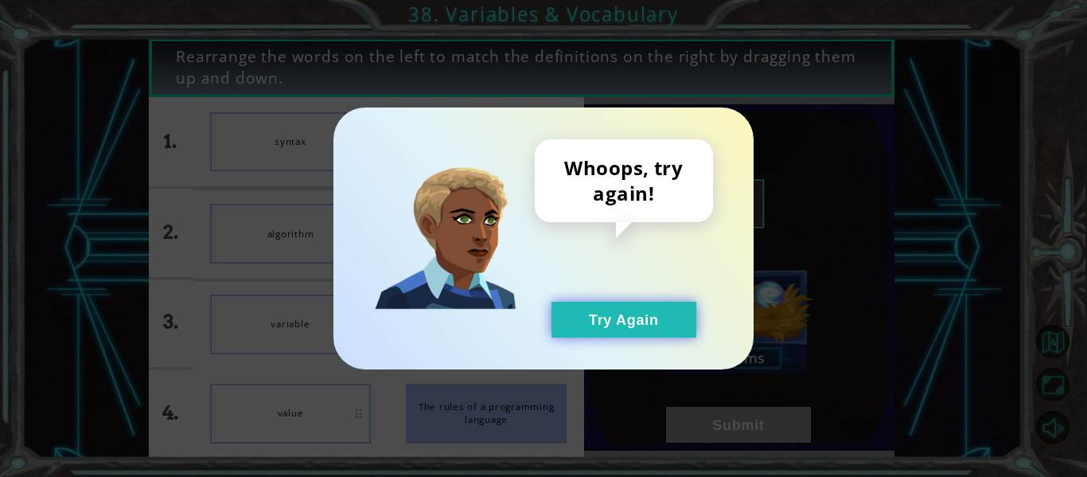
click at [677, 328] on button "Try Again" at bounding box center [623, 320] width 145 height 36
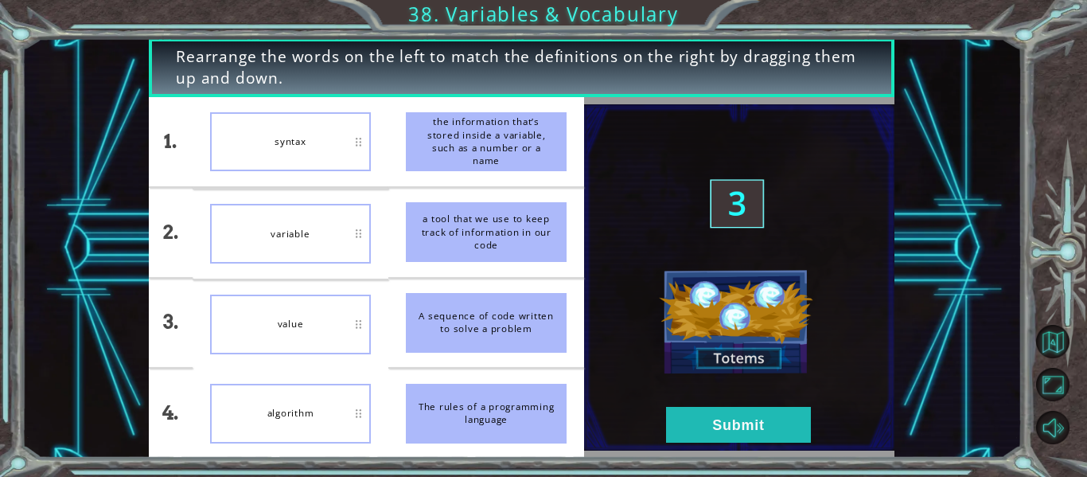
click at [251, 314] on div "value" at bounding box center [290, 324] width 161 height 60
click at [692, 459] on div "Rearrange the words on the left to match the definitions on the right by draggi…" at bounding box center [543, 238] width 1087 height 477
click at [687, 432] on button "Submit" at bounding box center [738, 425] width 145 height 36
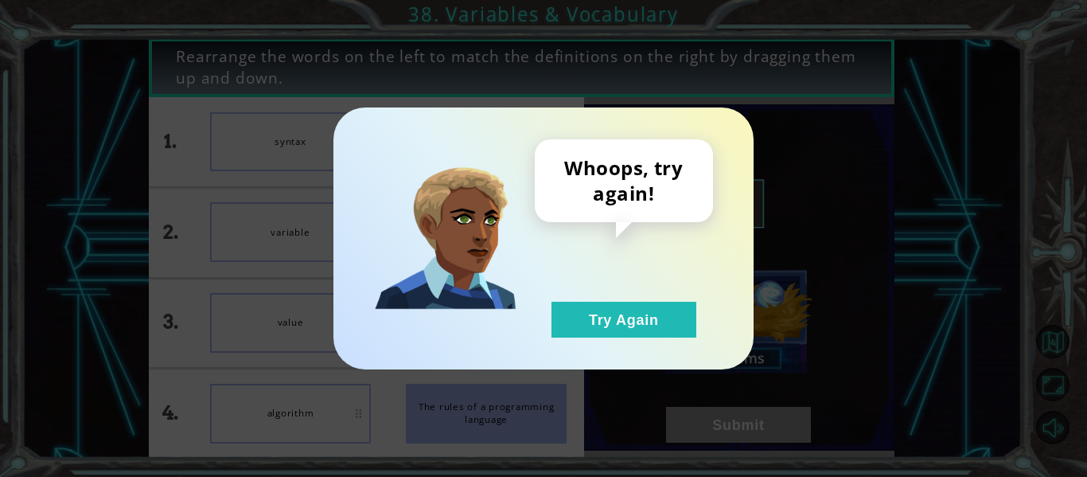
click at [539, 314] on div "Whoops, try again! Try Again" at bounding box center [624, 238] width 178 height 198
click at [571, 314] on button "Try Again" at bounding box center [623, 320] width 145 height 36
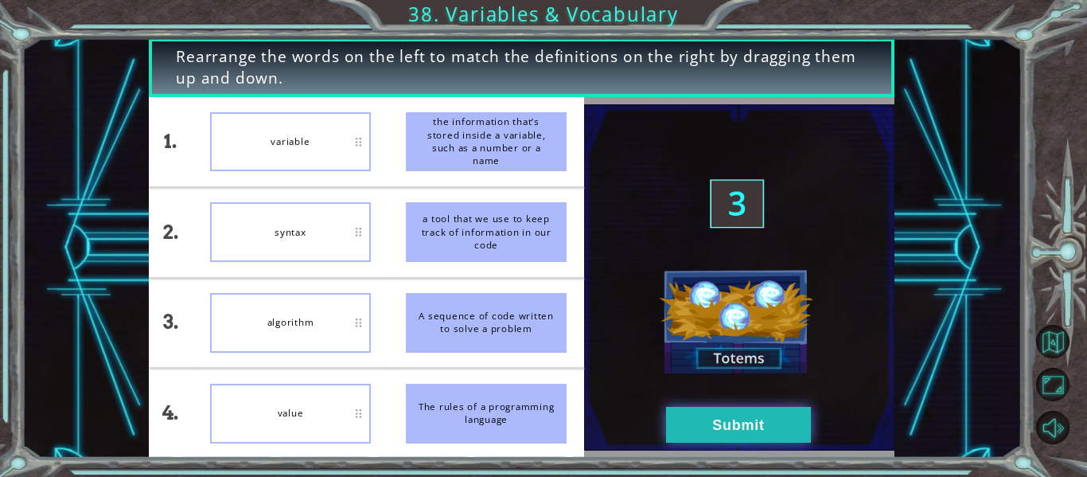
click at [726, 427] on button "Submit" at bounding box center [738, 425] width 145 height 36
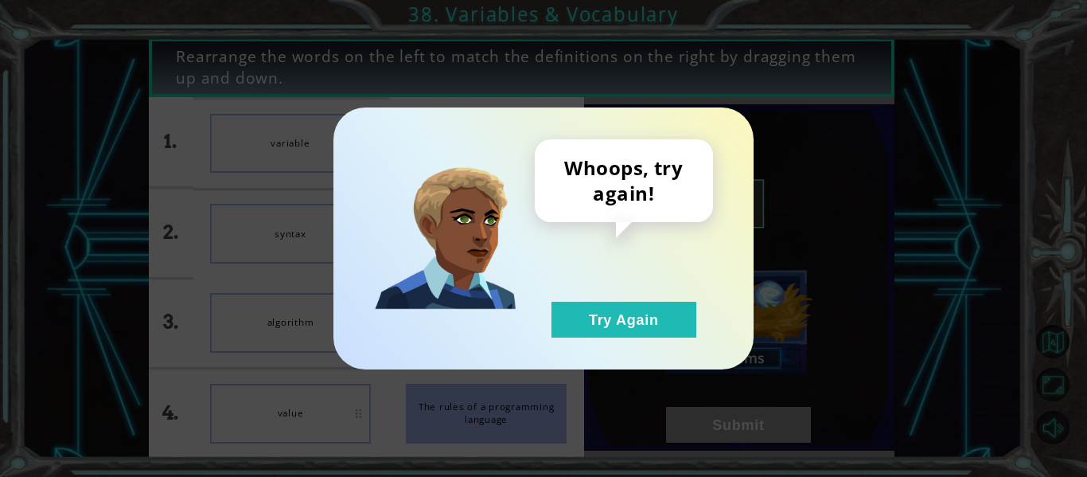
click at [750, 361] on div "Whoops, try again! Try Again" at bounding box center [543, 238] width 1087 height 477
click at [733, 357] on div "Whoops, try again! Try Again" at bounding box center [543, 238] width 420 height 262
click at [620, 318] on button "Try Again" at bounding box center [623, 320] width 145 height 36
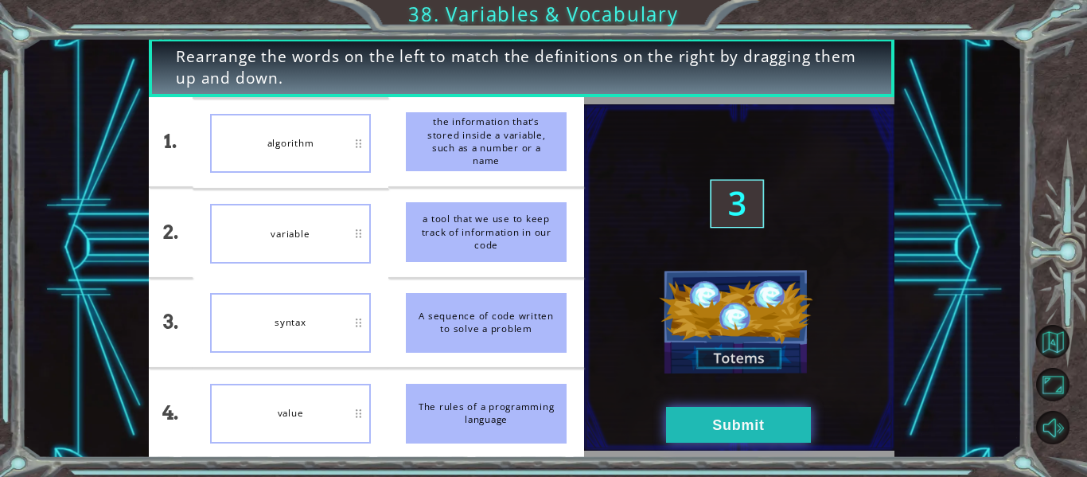
click at [699, 421] on button "Submit" at bounding box center [738, 425] width 145 height 36
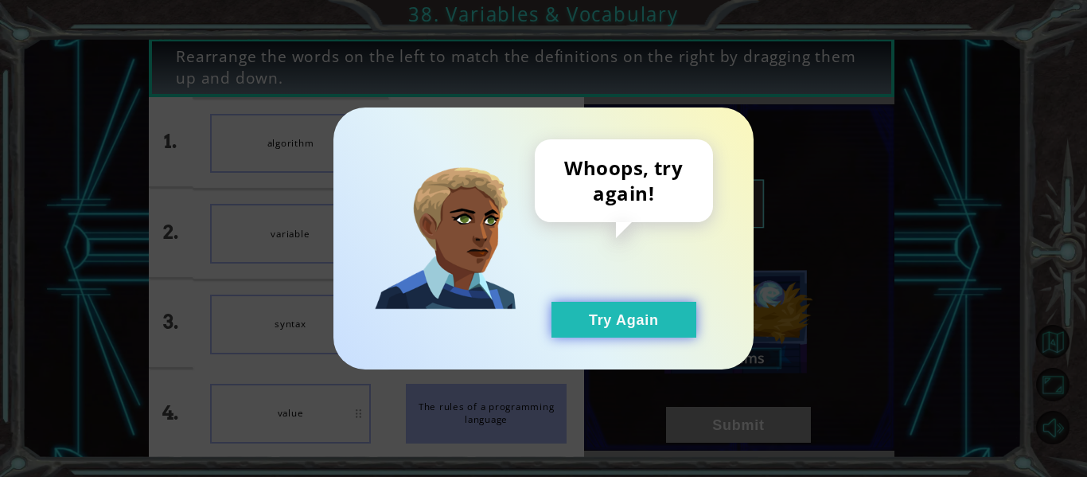
click at [606, 313] on button "Try Again" at bounding box center [623, 320] width 145 height 36
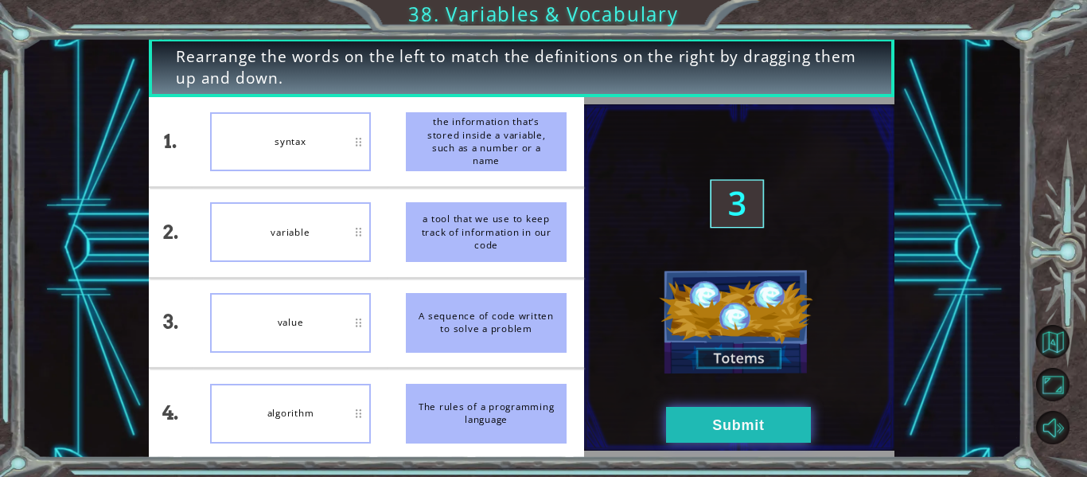
click at [793, 428] on button "Submit" at bounding box center [738, 425] width 145 height 36
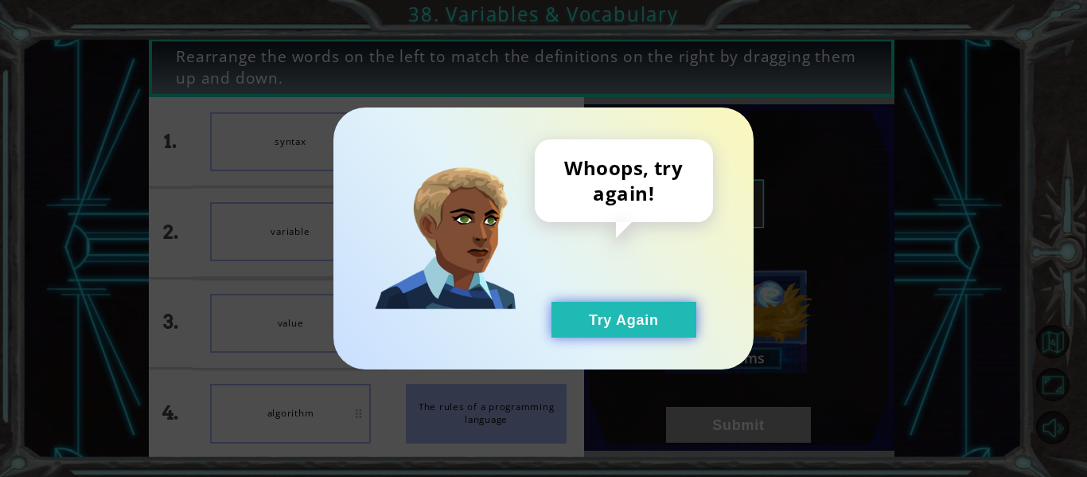
click at [569, 321] on button "Try Again" at bounding box center [623, 320] width 145 height 36
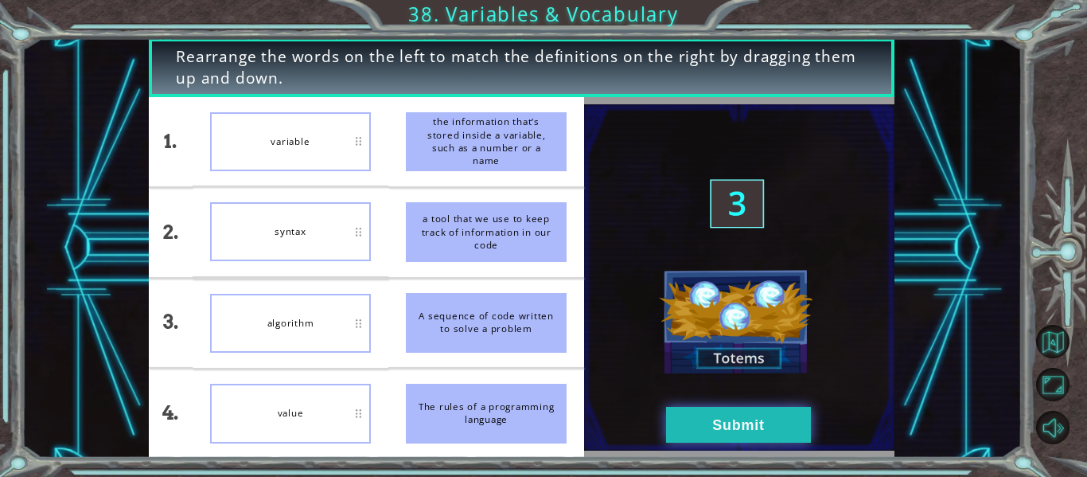
click at [711, 421] on button "Submit" at bounding box center [738, 425] width 145 height 36
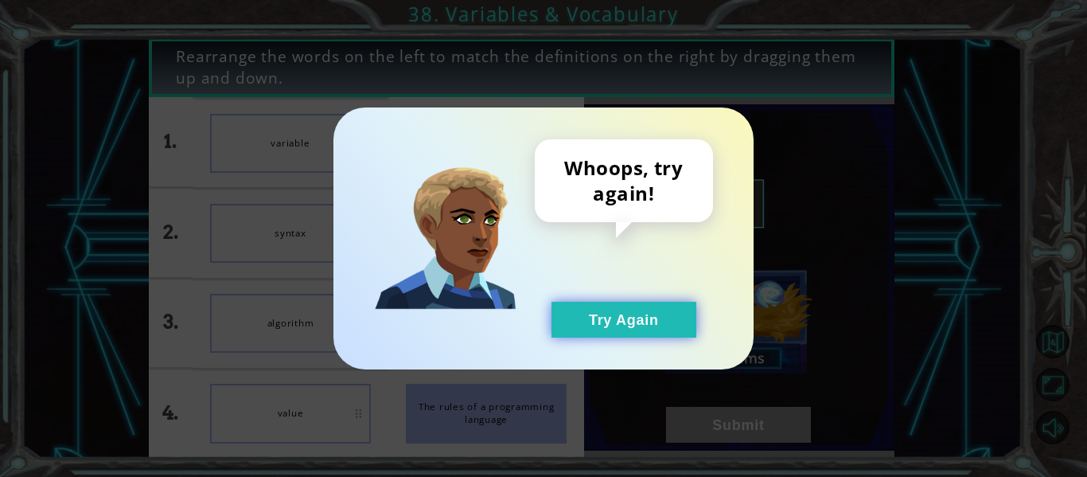
click at [581, 311] on button "Try Again" at bounding box center [623, 320] width 145 height 36
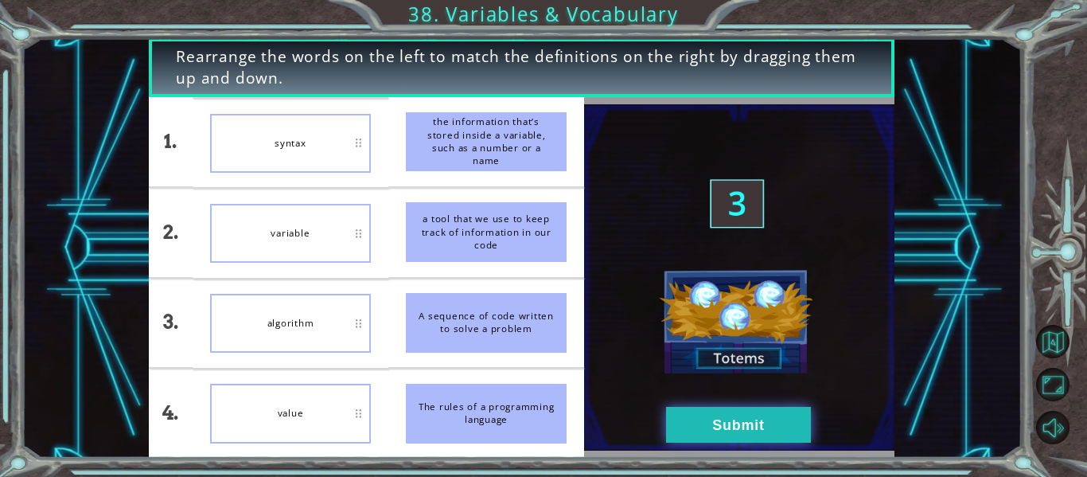
click at [715, 416] on button "Submit" at bounding box center [738, 425] width 145 height 36
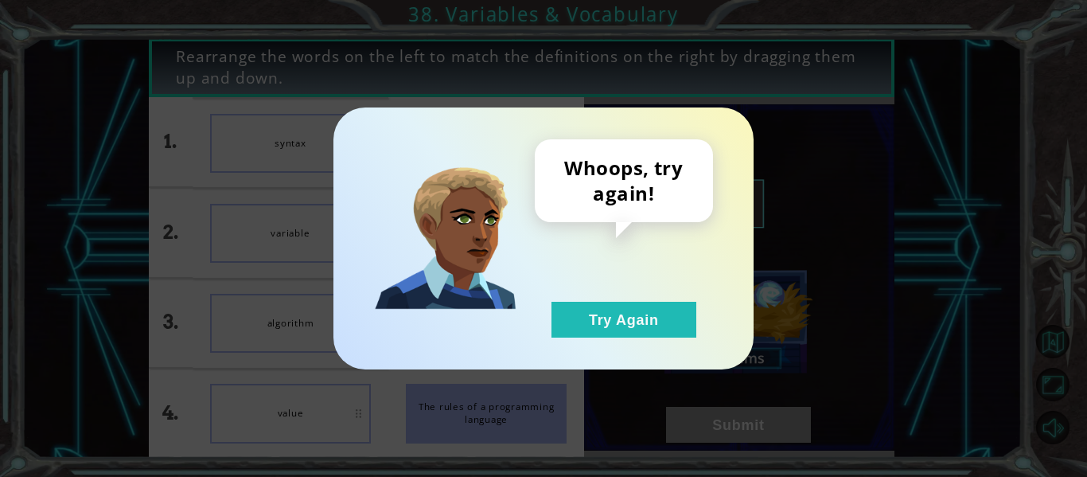
click at [632, 289] on div "Whoops, try again! Try Again" at bounding box center [624, 238] width 178 height 198
click at [642, 306] on button "Try Again" at bounding box center [623, 320] width 145 height 36
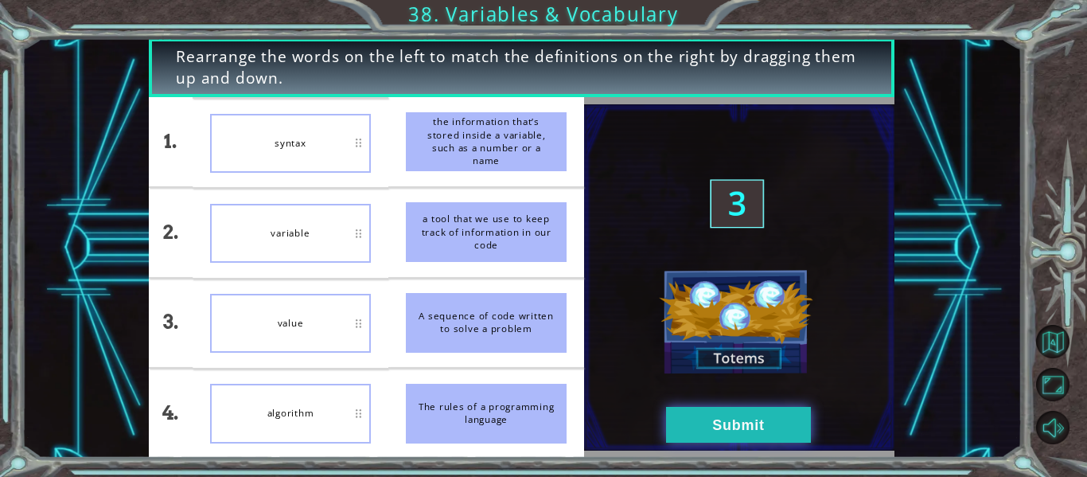
click at [730, 426] on button "Submit" at bounding box center [738, 425] width 145 height 36
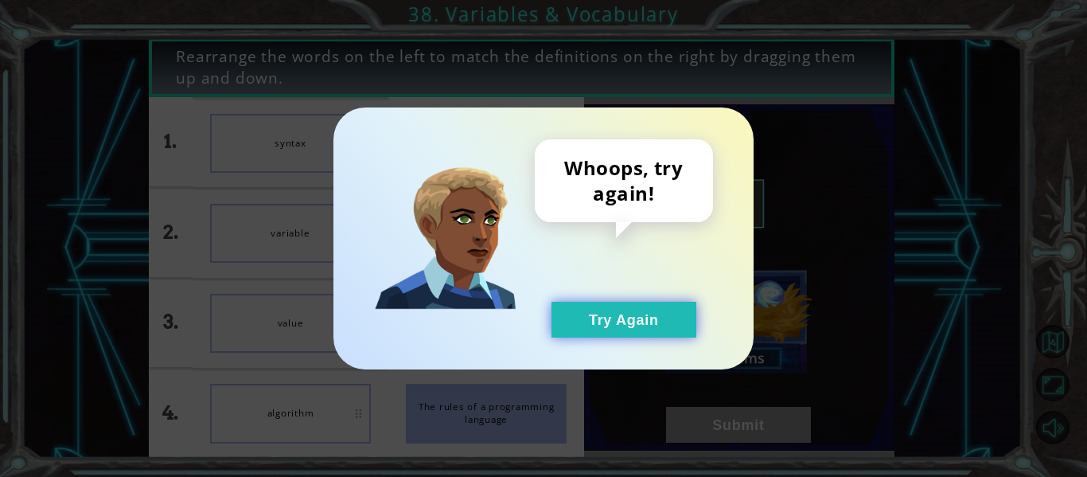
click at [625, 320] on button "Try Again" at bounding box center [623, 320] width 145 height 36
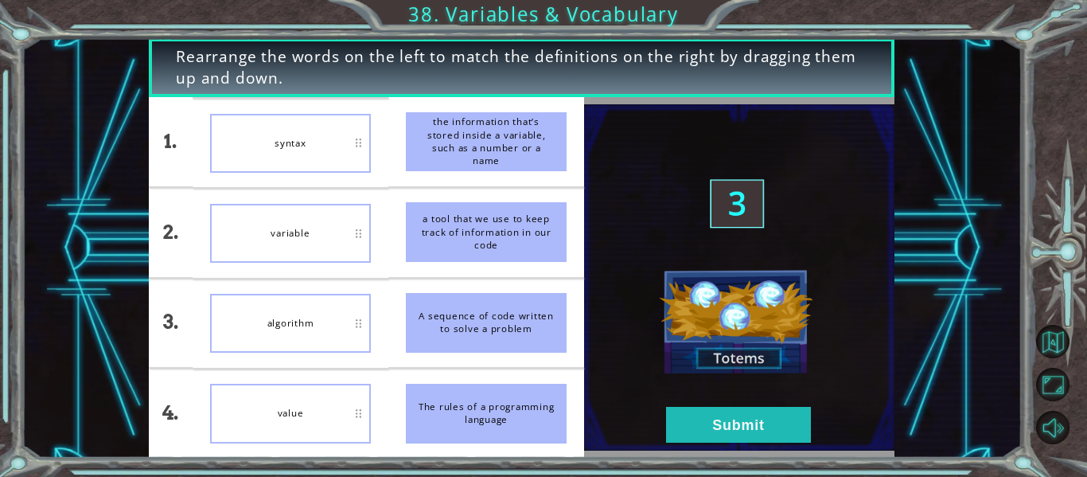
click at [241, 438] on div "value" at bounding box center [290, 413] width 161 height 59
click at [759, 450] on img at bounding box center [739, 277] width 310 height 346
click at [755, 445] on img at bounding box center [739, 277] width 310 height 346
click at [754, 443] on img at bounding box center [739, 277] width 310 height 346
click at [745, 426] on button "Submit" at bounding box center [738, 425] width 145 height 36
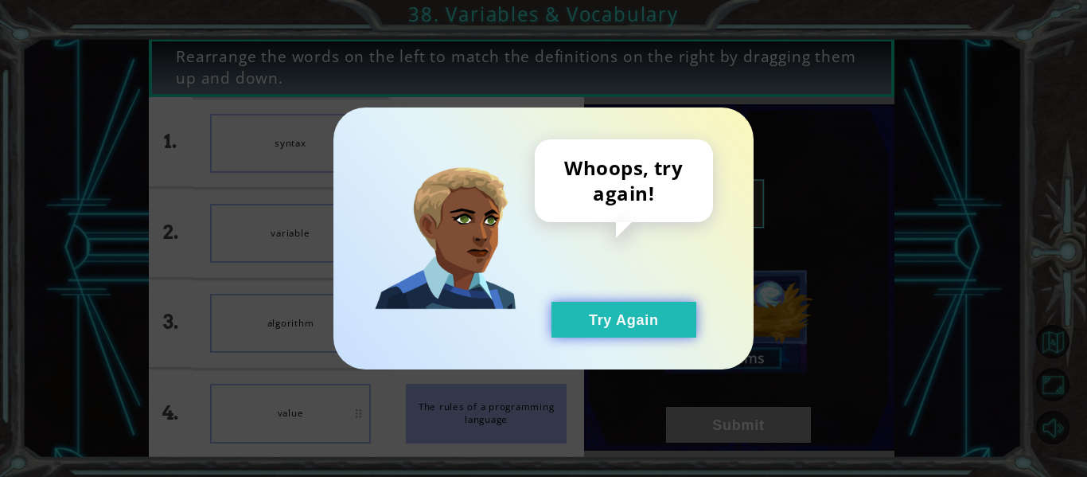
click at [615, 307] on button "Try Again" at bounding box center [623, 320] width 145 height 36
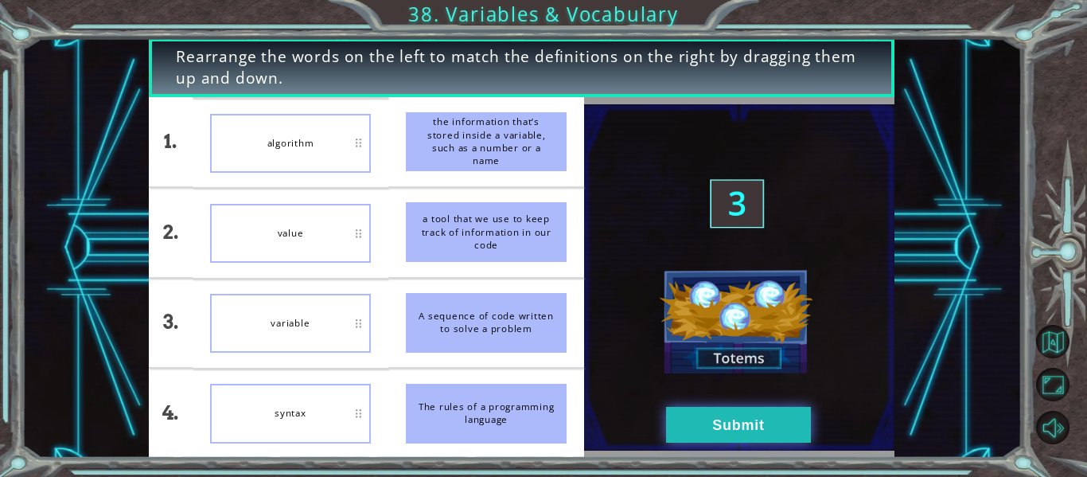
click at [746, 414] on button "Submit" at bounding box center [738, 425] width 145 height 36
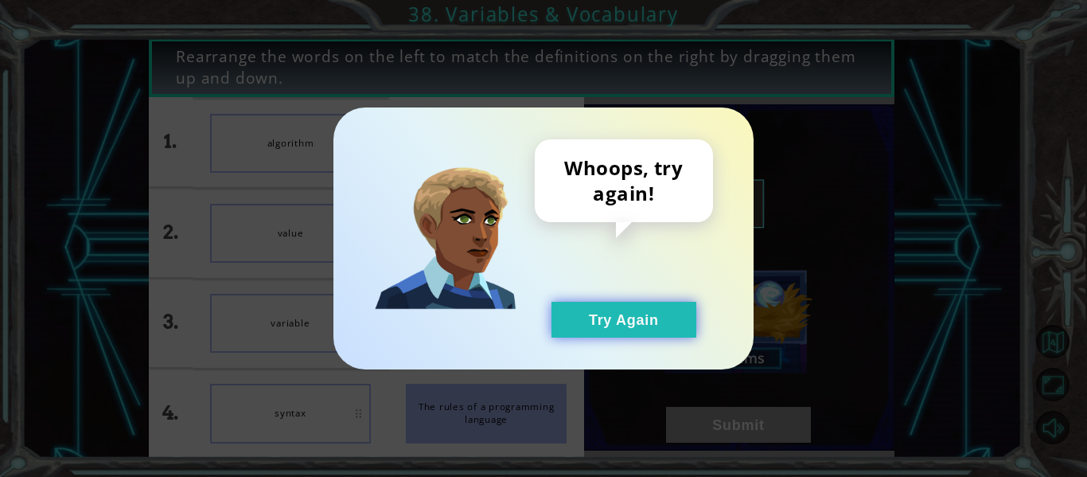
click at [655, 310] on button "Try Again" at bounding box center [623, 320] width 145 height 36
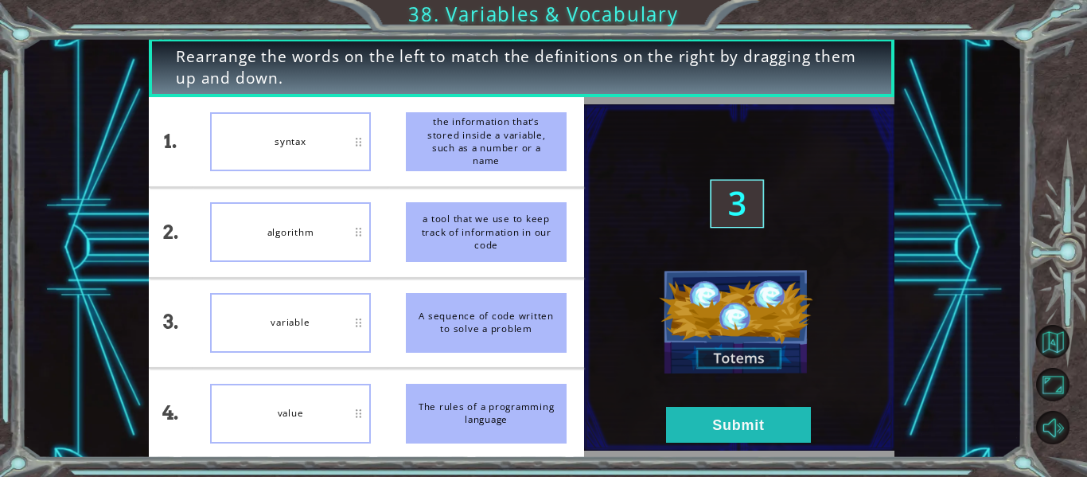
click at [330, 401] on div "value" at bounding box center [290, 414] width 161 height 60
click at [738, 432] on button "Submit" at bounding box center [738, 425] width 145 height 36
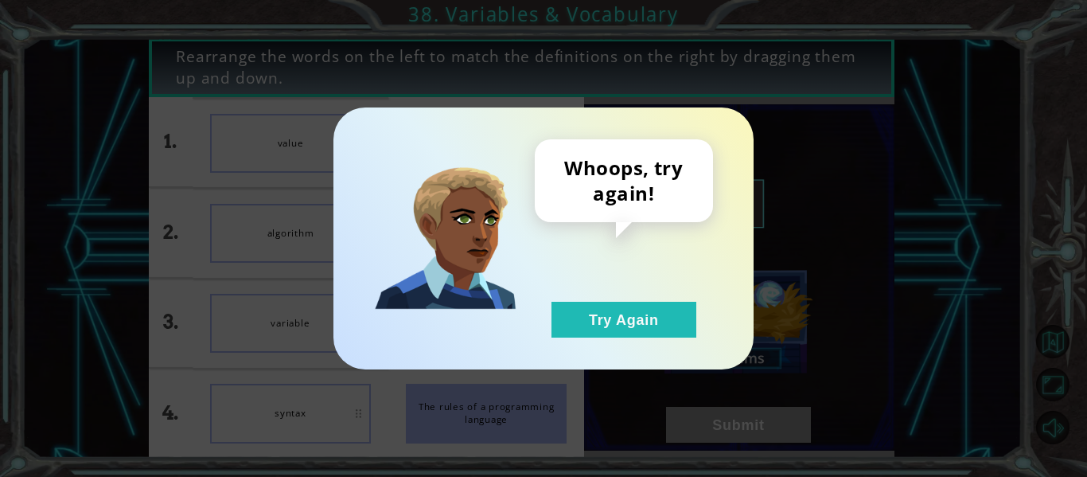
click at [650, 266] on div "Whoops, try again! Try Again" at bounding box center [624, 238] width 178 height 198
click at [650, 320] on button "Try Again" at bounding box center [623, 320] width 145 height 36
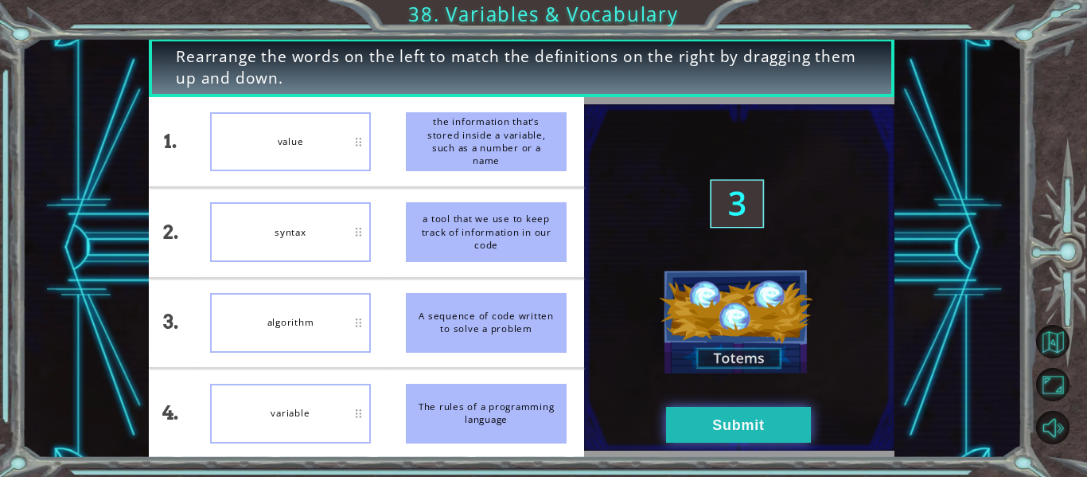
click at [701, 408] on button "Submit" at bounding box center [738, 425] width 145 height 36
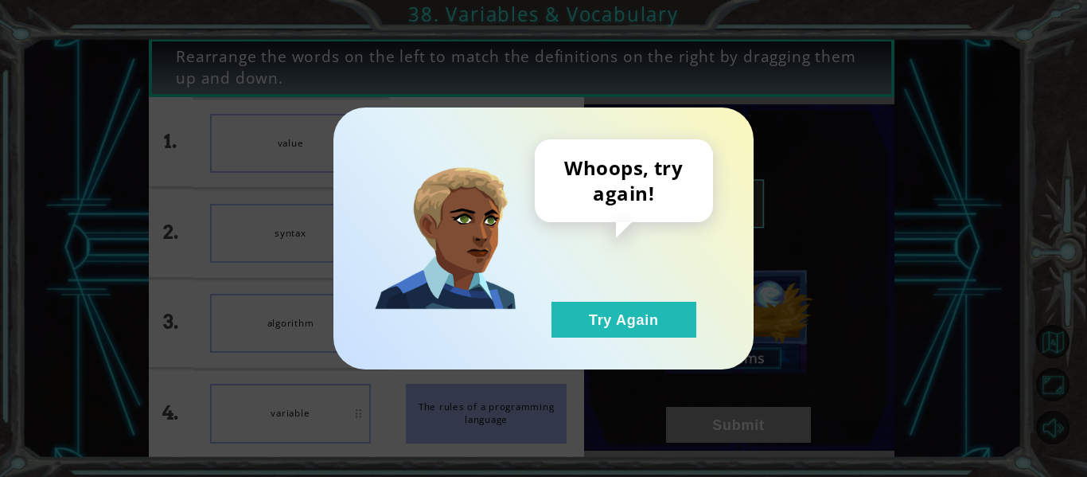
click at [666, 347] on div "Whoops, try again! Try Again" at bounding box center [543, 238] width 420 height 262
click at [647, 329] on button "Try Again" at bounding box center [623, 320] width 145 height 36
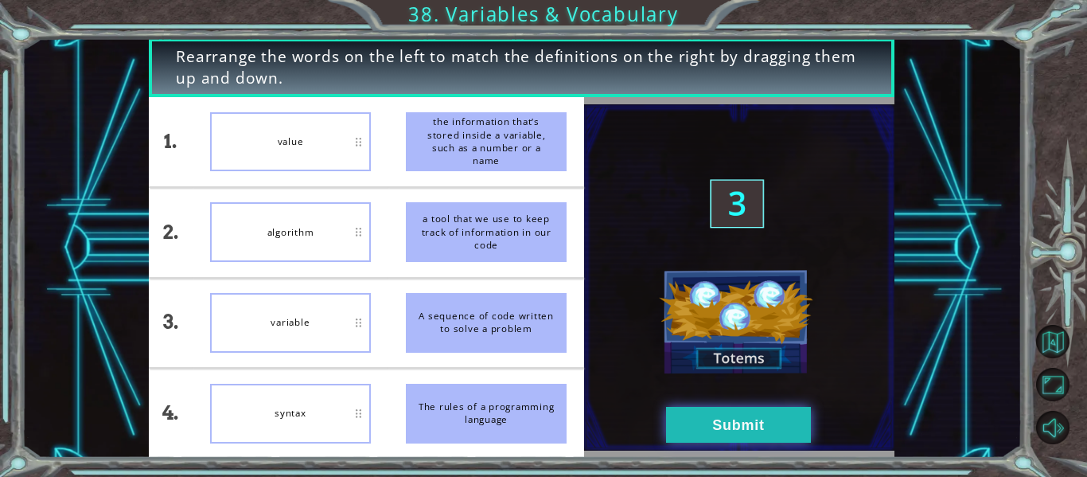
click at [721, 423] on button "Submit" at bounding box center [738, 425] width 145 height 36
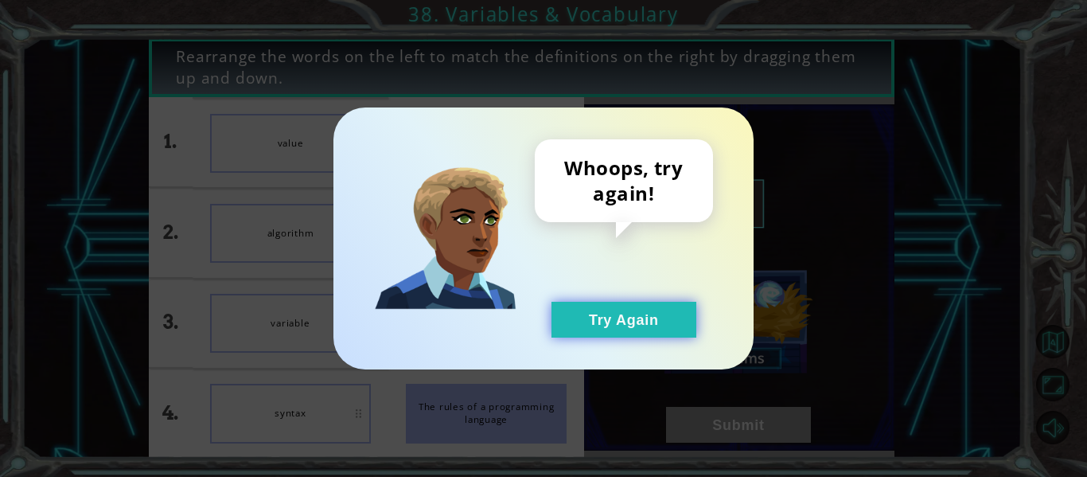
click at [635, 312] on button "Try Again" at bounding box center [623, 320] width 145 height 36
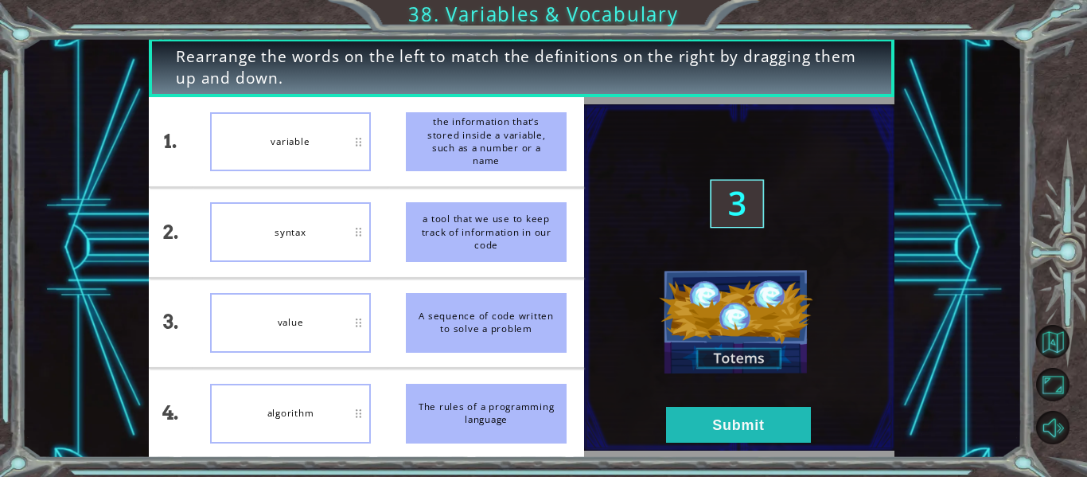
click at [760, 443] on img at bounding box center [739, 277] width 310 height 346
click at [758, 440] on button "Submit" at bounding box center [738, 425] width 145 height 36
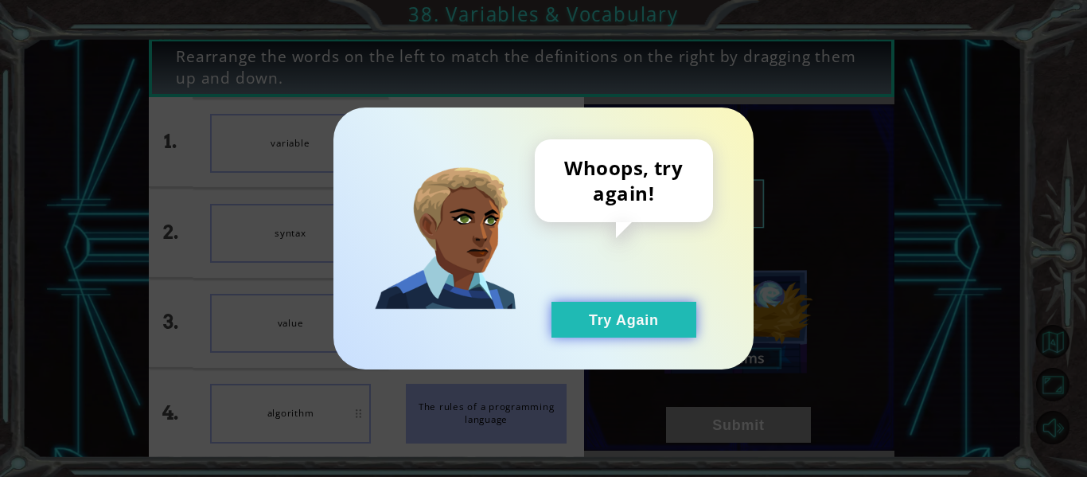
click at [614, 336] on button "Try Again" at bounding box center [623, 320] width 145 height 36
